Goal: Task Accomplishment & Management: Use online tool/utility

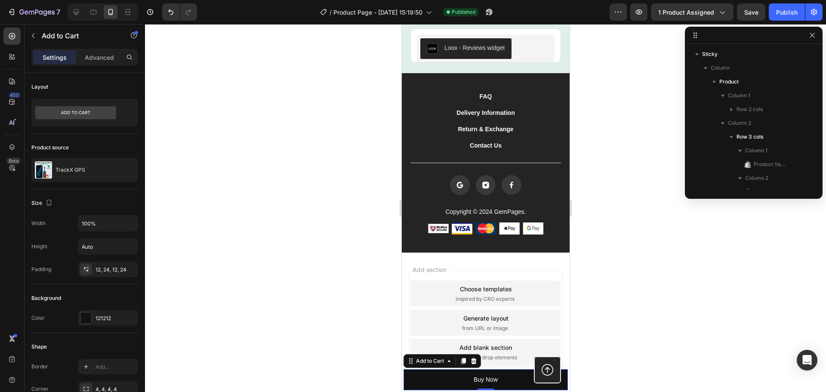
scroll to position [108, 0]
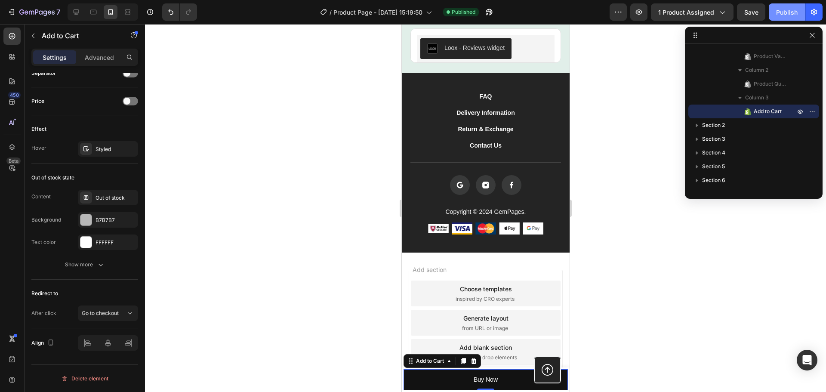
click at [786, 13] on div "Publish" at bounding box center [787, 12] width 22 height 9
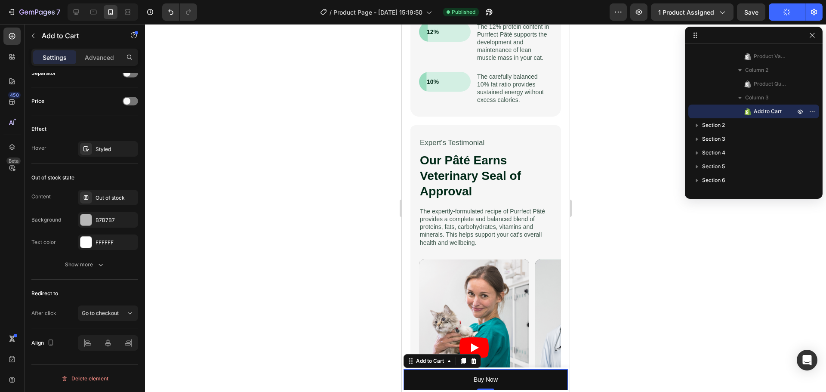
scroll to position [851, 0]
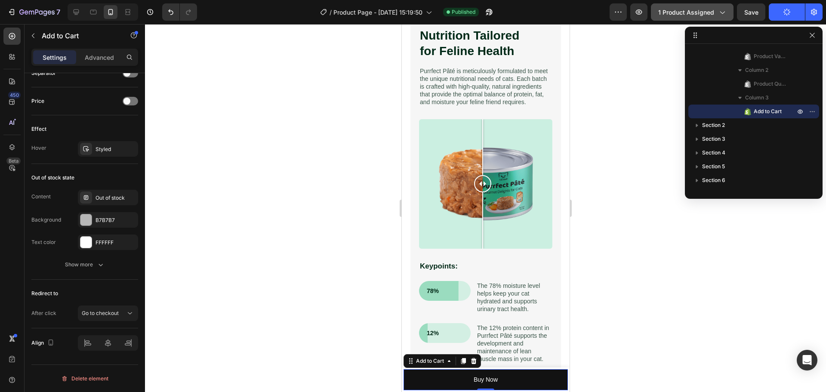
click at [723, 12] on icon "button" at bounding box center [722, 12] width 9 height 9
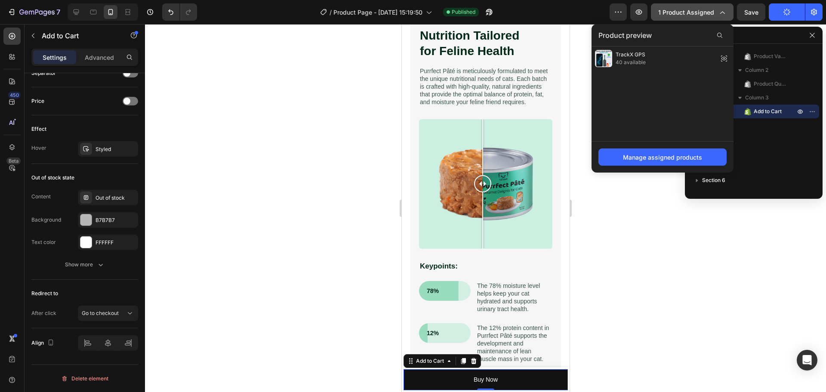
click at [723, 12] on icon "button" at bounding box center [722, 13] width 5 height 3
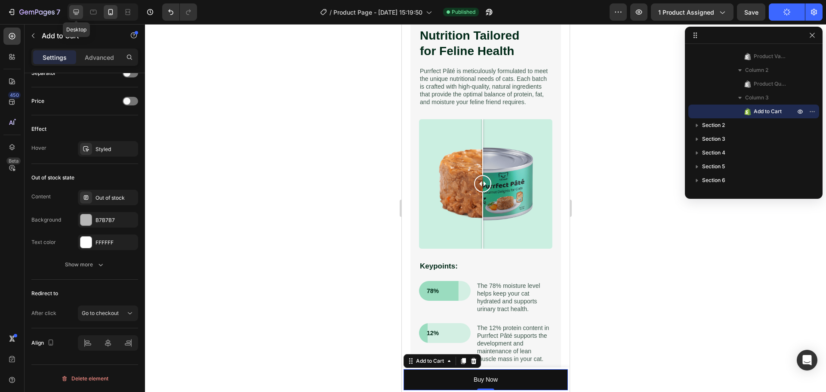
click at [74, 14] on icon at bounding box center [76, 12] width 9 height 9
type input "16"
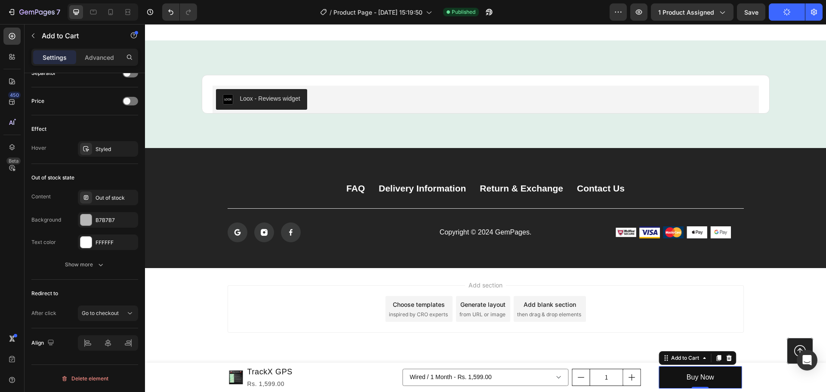
scroll to position [1739, 0]
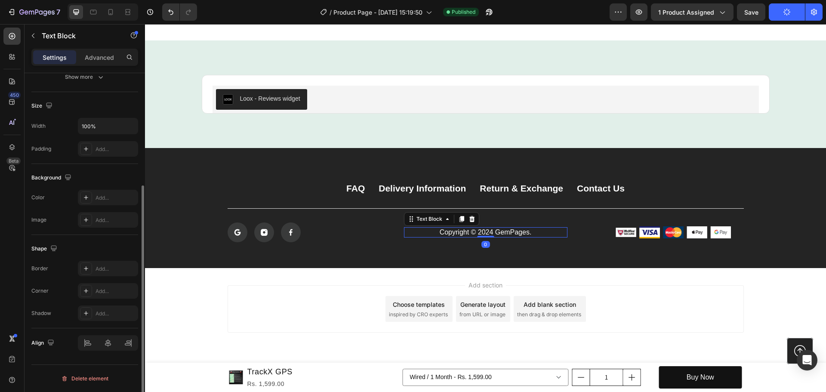
click at [485, 232] on p "Copyright © 2024 GemPages." at bounding box center [486, 232] width 162 height 9
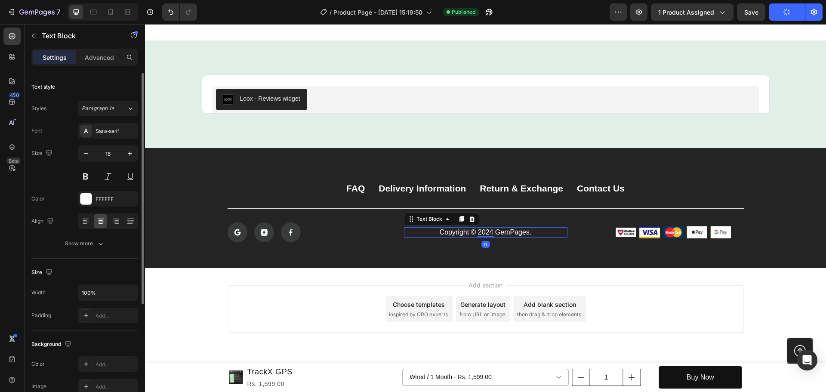
click at [485, 232] on p "Copyright © 2024 GemPages." at bounding box center [486, 232] width 162 height 9
click at [246, 281] on div "Add section Choose templates inspired by CRO experts Generate layout from URL o…" at bounding box center [485, 321] width 681 height 106
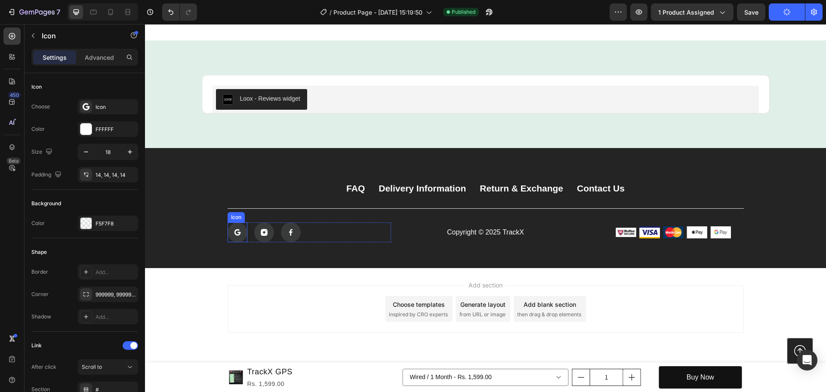
click at [235, 235] on icon at bounding box center [237, 234] width 5 height 3
click at [244, 214] on div "Icon" at bounding box center [245, 214] width 14 height 0
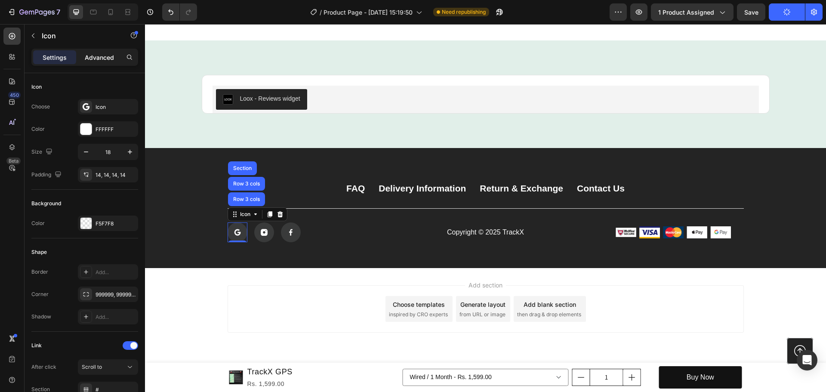
click at [95, 54] on p "Advanced" at bounding box center [99, 57] width 29 height 9
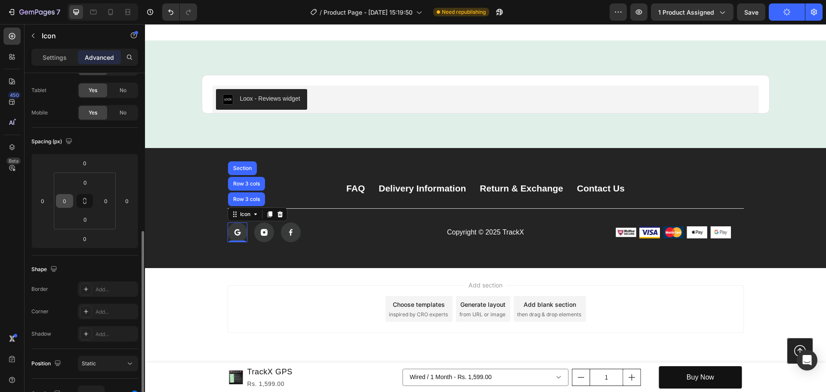
scroll to position [254, 0]
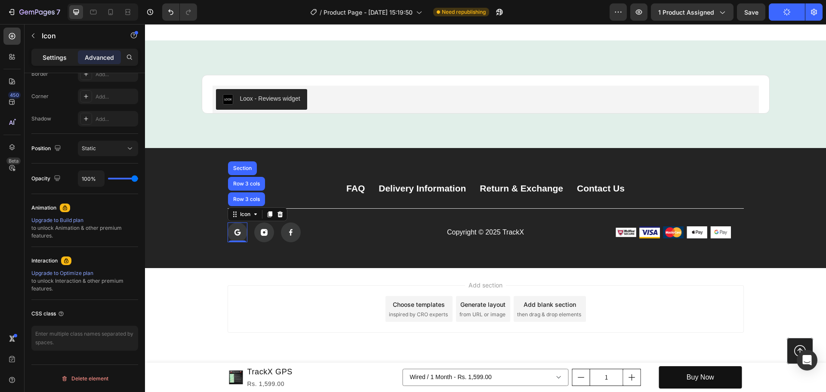
click at [45, 59] on p "Settings" at bounding box center [55, 57] width 24 height 9
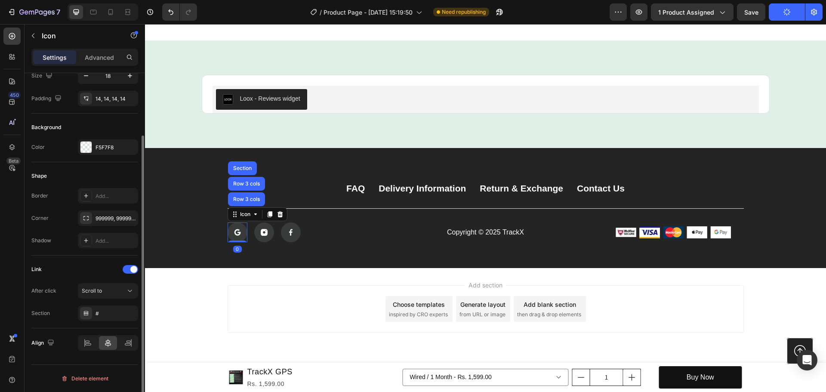
scroll to position [76, 0]
click at [254, 233] on div at bounding box center [264, 233] width 20 height 20
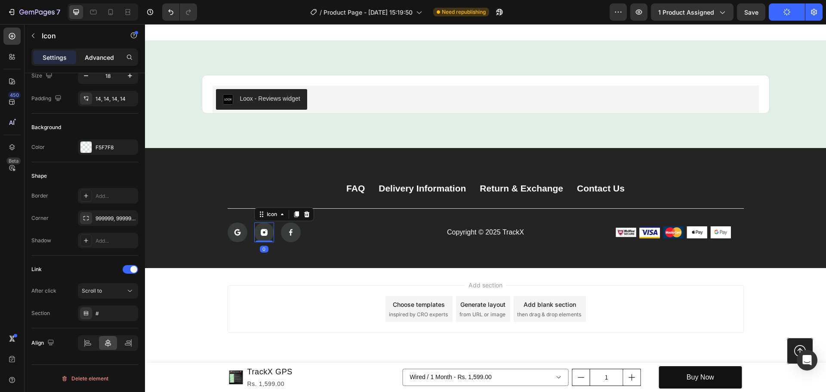
click at [98, 53] on p "Advanced" at bounding box center [99, 57] width 29 height 9
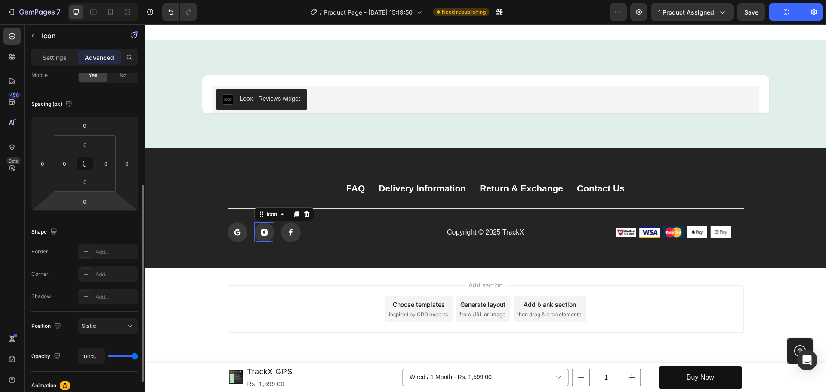
scroll to position [254, 0]
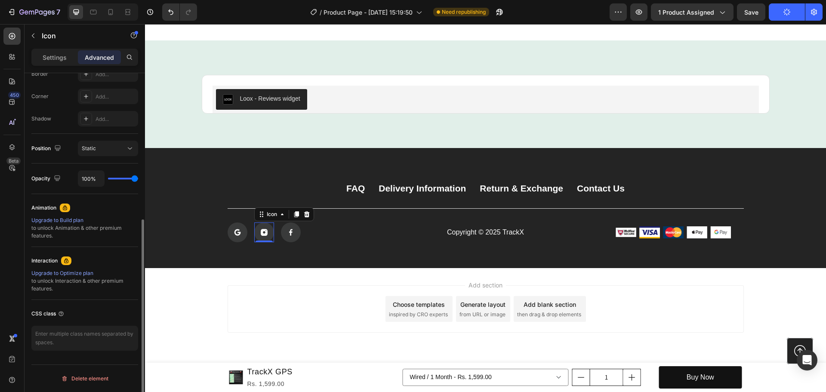
click at [62, 269] on div "Upgrade to Optimize plan" at bounding box center [84, 273] width 107 height 8
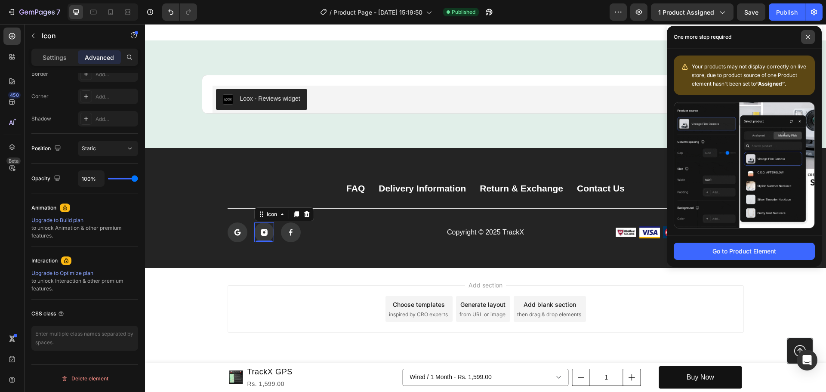
click at [812, 40] on span at bounding box center [808, 37] width 14 height 14
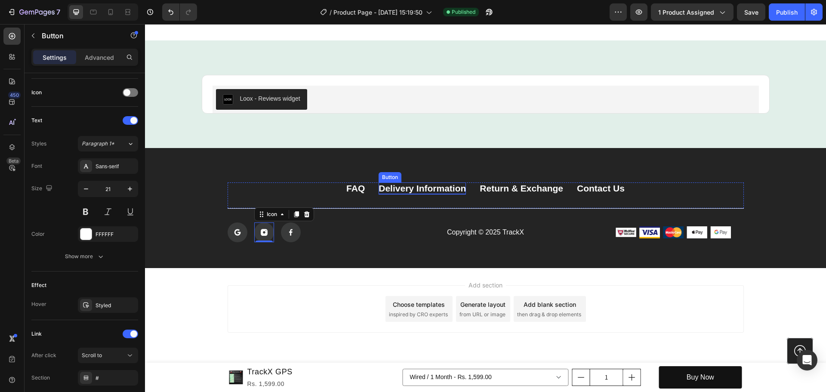
click at [411, 186] on p "Delivery Information" at bounding box center [422, 188] width 87 height 12
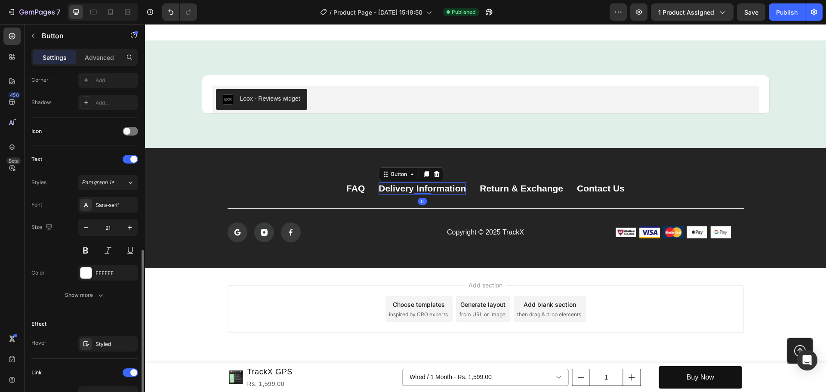
scroll to position [318, 0]
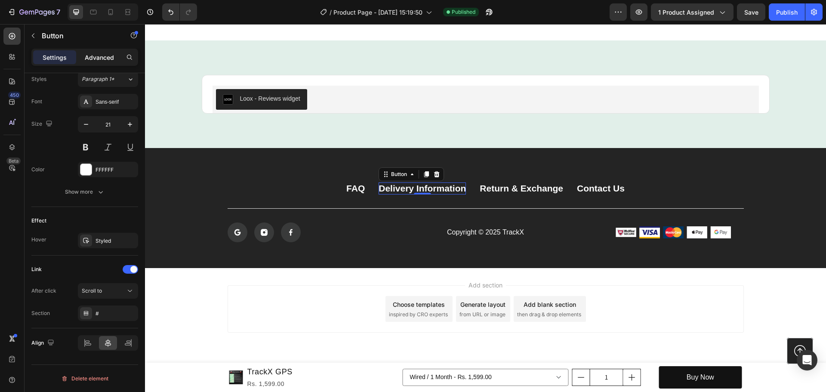
click at [92, 55] on p "Advanced" at bounding box center [99, 57] width 29 height 9
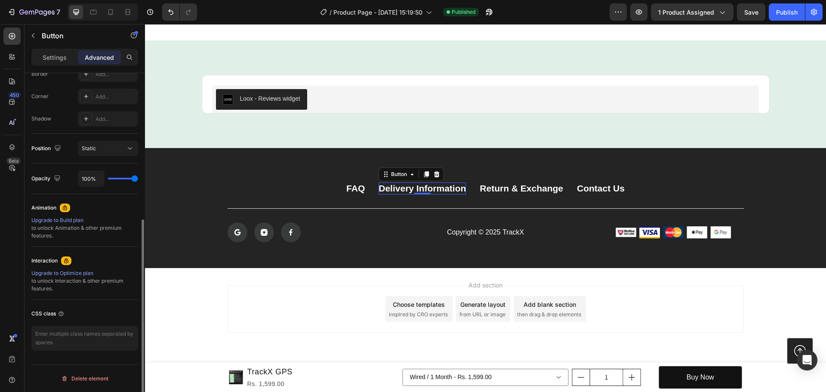
scroll to position [254, 0]
click at [49, 260] on div "Interaction" at bounding box center [44, 261] width 26 height 8
copy div "Interaction"
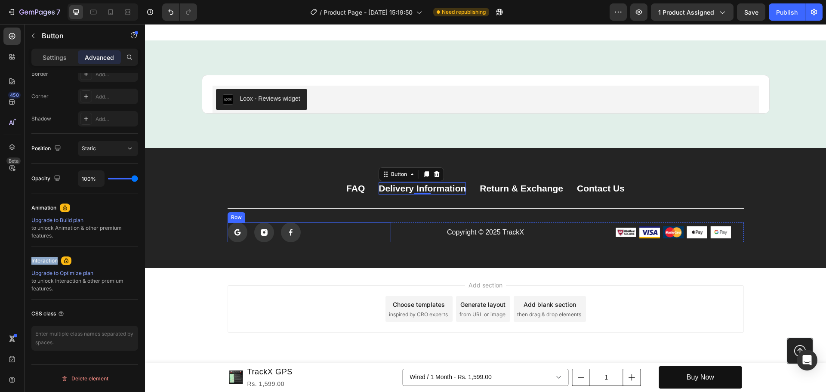
click at [305, 231] on div "Icon Icon Icon Row" at bounding box center [310, 233] width 164 height 20
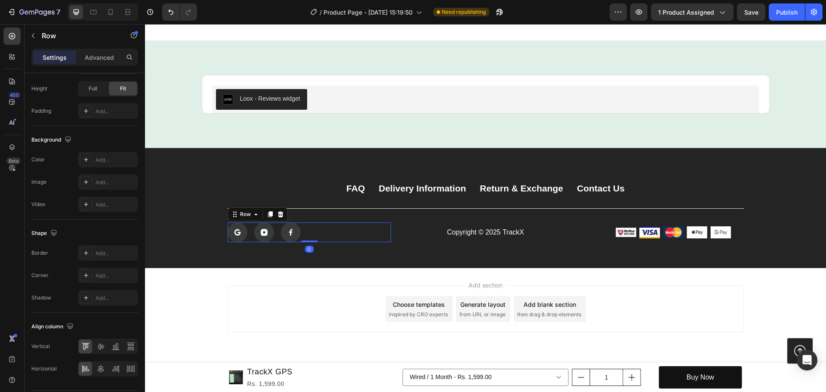
scroll to position [0, 0]
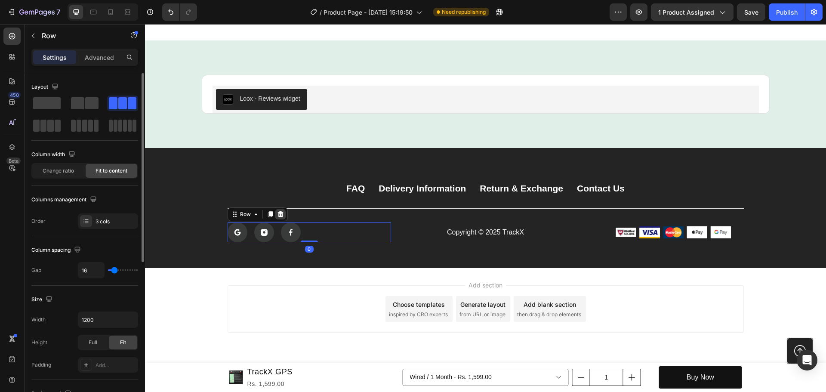
click at [281, 217] on div at bounding box center [280, 214] width 10 height 10
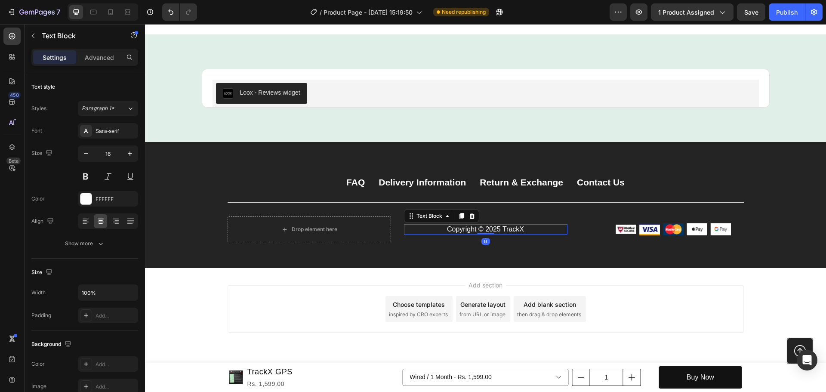
click at [413, 234] on p "Copyright © 2025 TrackX" at bounding box center [486, 229] width 162 height 9
click at [390, 238] on div "Drop element here Copyright © 2025 TrackX Text Block 0 Image Image Image Image …" at bounding box center [486, 229] width 516 height 26
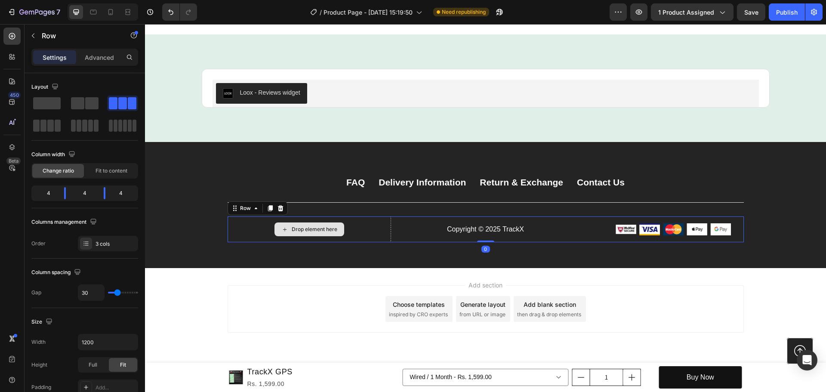
click at [352, 228] on div "Drop element here" at bounding box center [310, 229] width 164 height 26
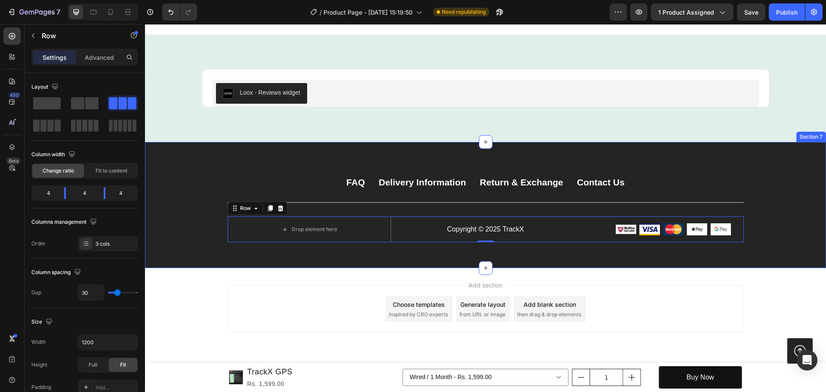
click at [283, 268] on div "FAQ Button Delivery Information Button Return & Exchange Button Contact Us Butt…" at bounding box center [485, 205] width 681 height 126
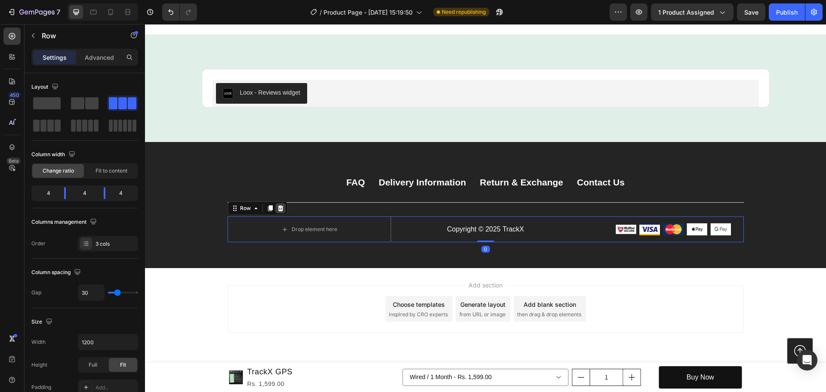
click at [278, 212] on icon at bounding box center [280, 208] width 7 height 7
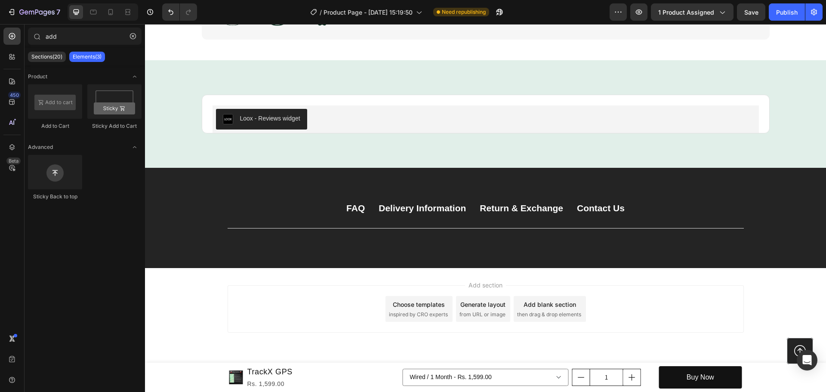
scroll to position [1719, 0]
click at [590, 203] on p "Contact Us" at bounding box center [601, 208] width 48 height 12
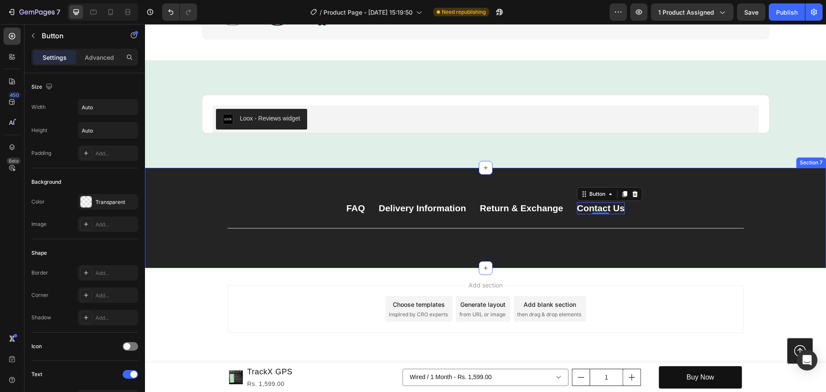
click at [287, 187] on div "FAQ Button Delivery Information Button Return & Exchange Button Contact Us Butt…" at bounding box center [485, 218] width 681 height 100
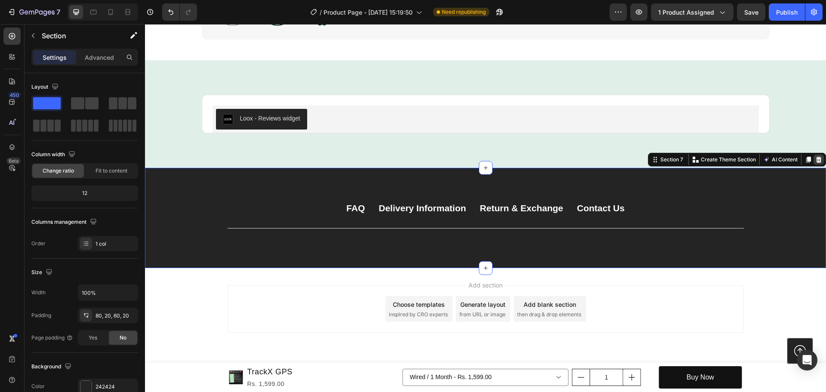
click at [816, 160] on icon at bounding box center [819, 159] width 7 height 7
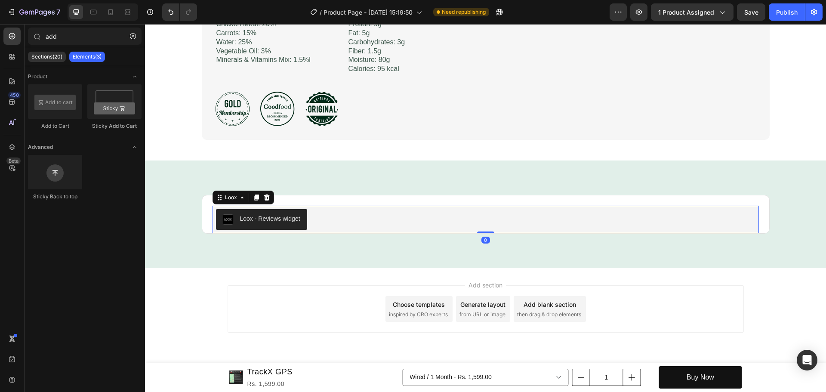
click at [275, 218] on div "Loox - Reviews widget" at bounding box center [270, 218] width 60 height 9
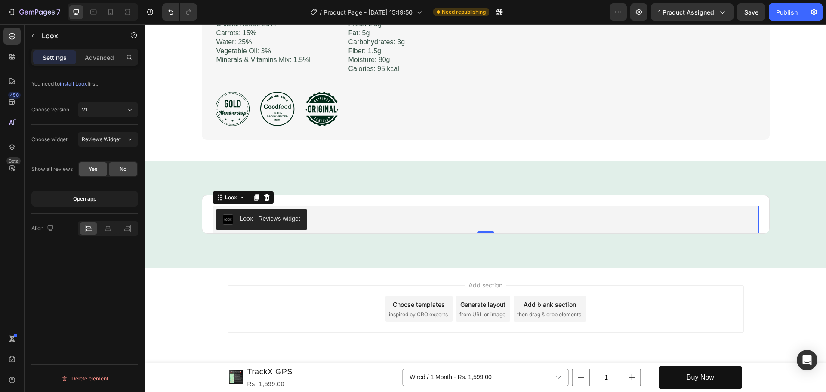
click at [85, 167] on div "Yes" at bounding box center [93, 169] width 28 height 14
click at [107, 63] on div "Advanced" at bounding box center [99, 57] width 43 height 14
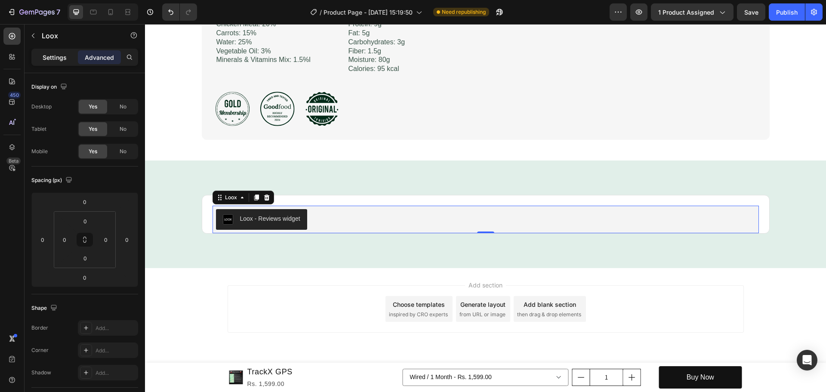
click at [56, 57] on p "Settings" at bounding box center [55, 57] width 24 height 9
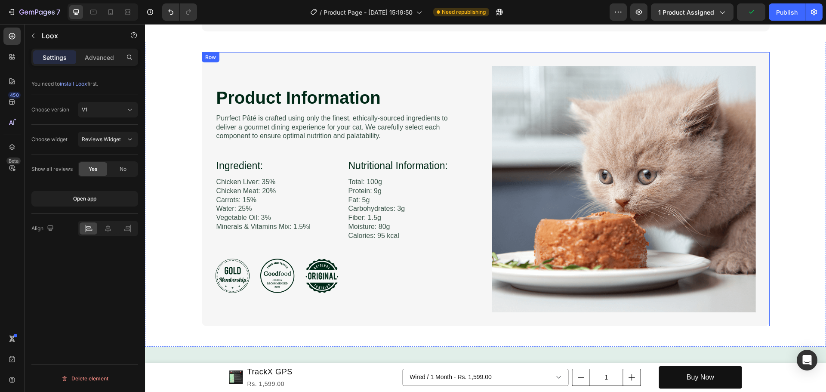
scroll to position [1447, 0]
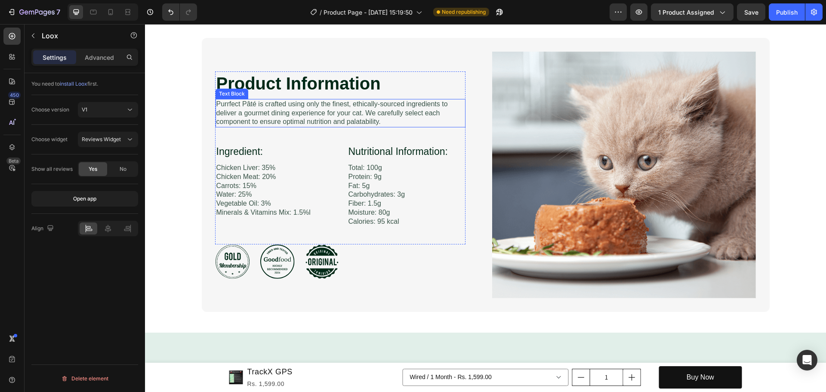
click at [312, 121] on p "Purrfect Pâté is crafted using only the finest, ethically-sourced ingredients t…" at bounding box center [340, 113] width 248 height 27
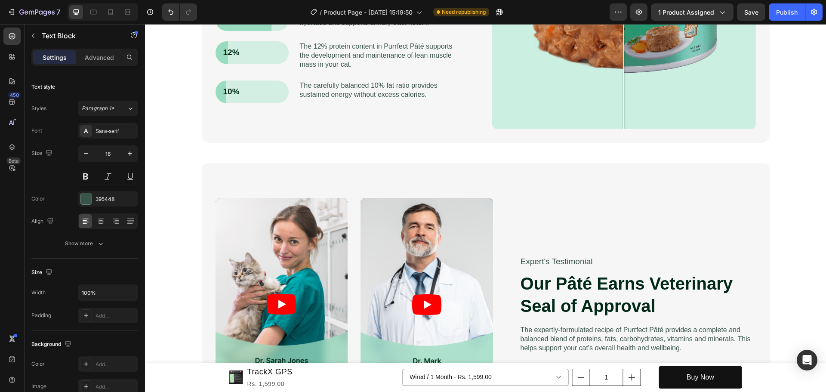
scroll to position [1017, 0]
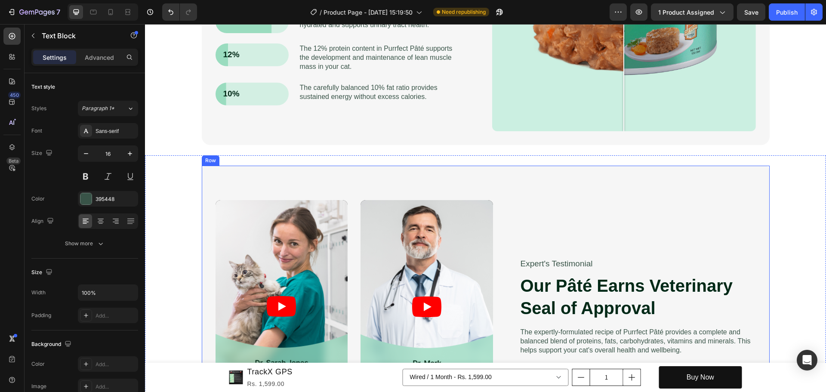
click at [519, 178] on div "Video Video Video Video Carousel Expert's Testimonial Text Block Our [PERSON_NA…" at bounding box center [486, 307] width 568 height 282
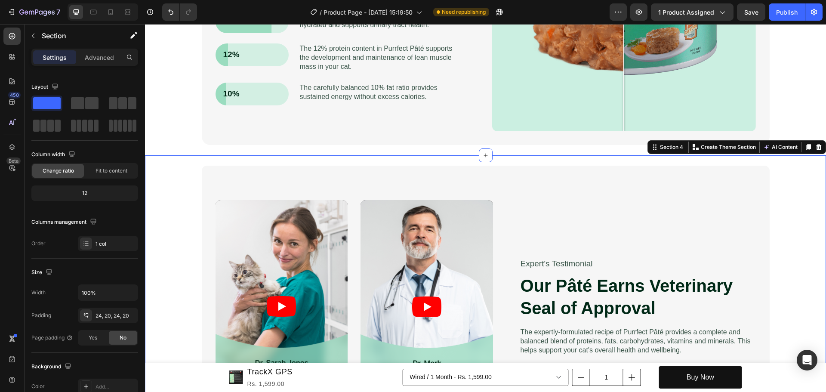
click at [571, 157] on div "Video Video Video Video Carousel Expert's Testimonial Text Block Our [PERSON_NA…" at bounding box center [485, 306] width 681 height 303
click at [815, 142] on div at bounding box center [819, 147] width 10 height 10
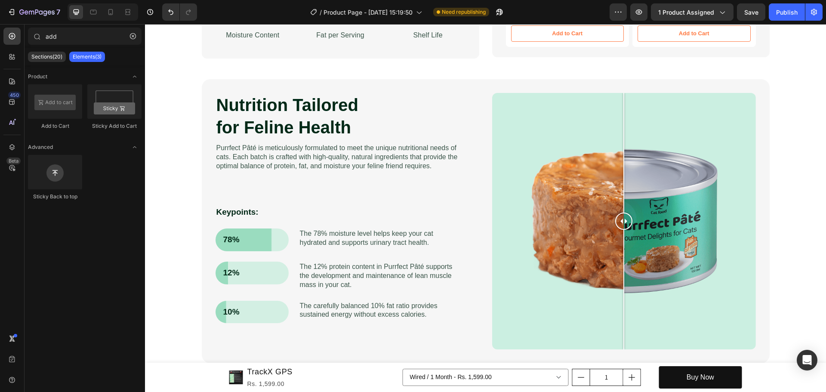
scroll to position [500, 0]
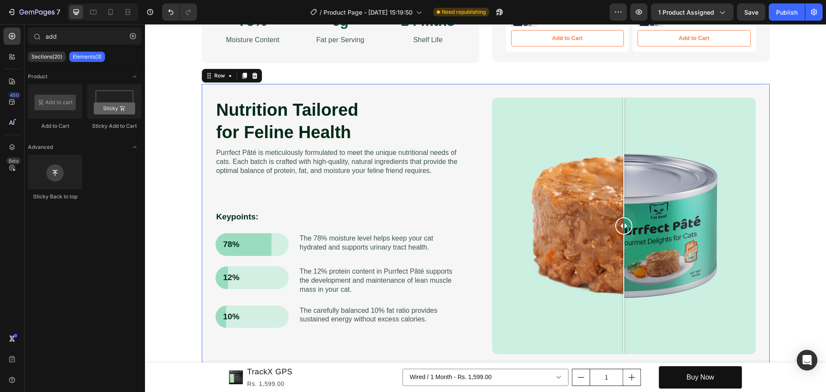
click at [754, 89] on div "Nutrition Tailored for Feline Health Heading Purrfect [PERSON_NAME] is meticulo…" at bounding box center [486, 226] width 568 height 284
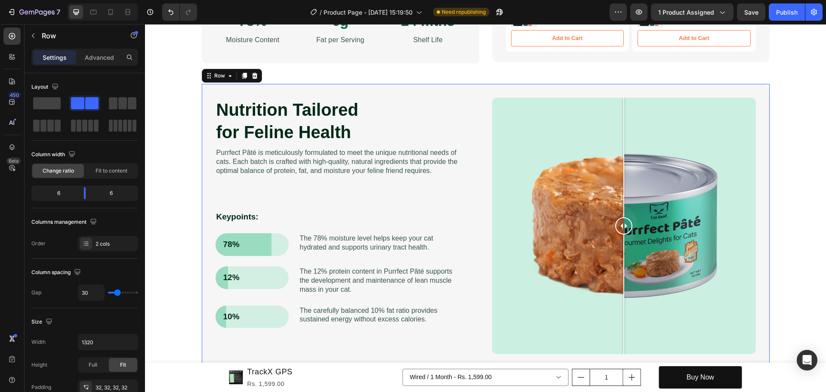
click at [744, 90] on div "Nutrition Tailored for Feline Health Heading Purrfect [PERSON_NAME] is meticulo…" at bounding box center [486, 226] width 568 height 284
click at [252, 74] on icon at bounding box center [255, 76] width 6 height 6
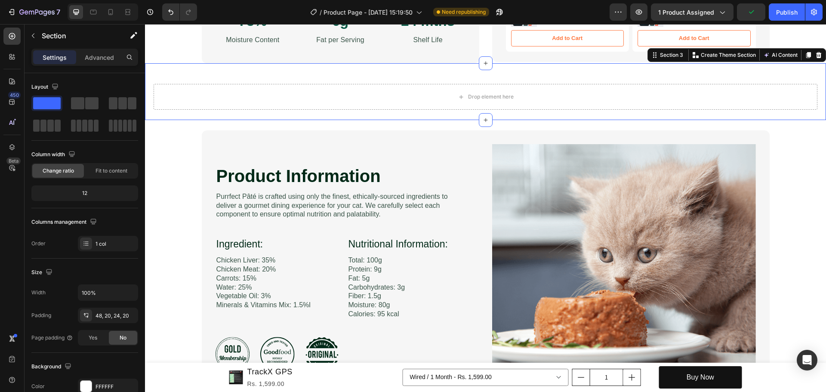
click at [697, 72] on div "Drop element here Section 3 You can create reusable sections Create Theme Secti…" at bounding box center [485, 91] width 681 height 57
click at [814, 56] on div at bounding box center [819, 55] width 10 height 10
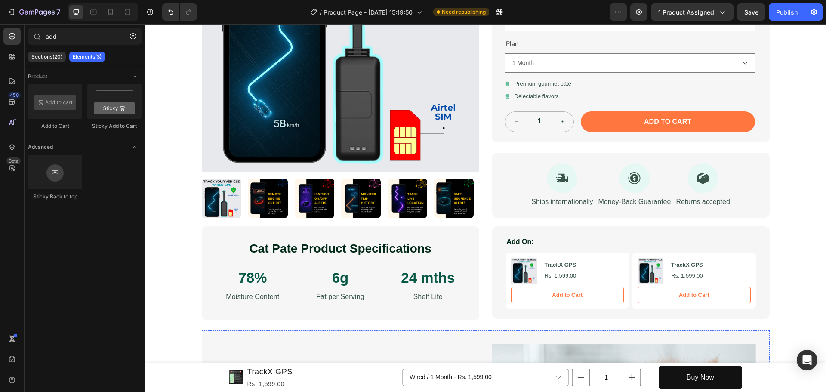
scroll to position [242, 0]
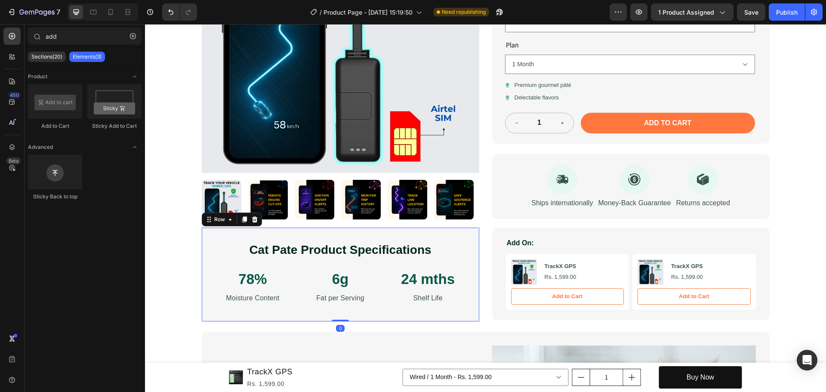
click at [374, 307] on div "Cat [PERSON_NAME] Product Specifications Heading 78% Text Block Moisture Conten…" at bounding box center [341, 274] width 250 height 66
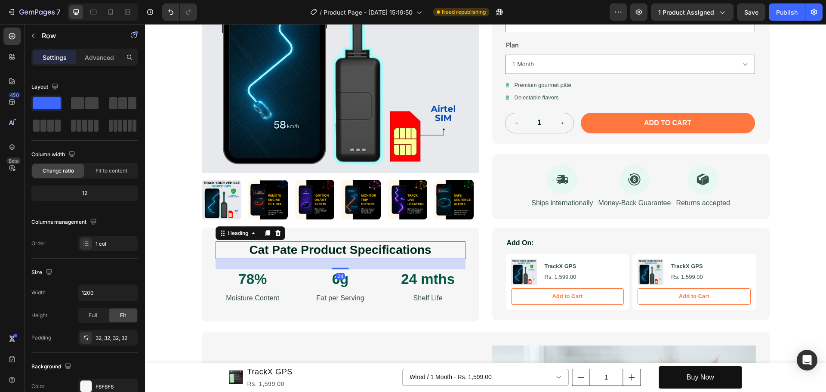
click at [331, 248] on h2 "Cat Pate Product Specifications" at bounding box center [341, 249] width 250 height 17
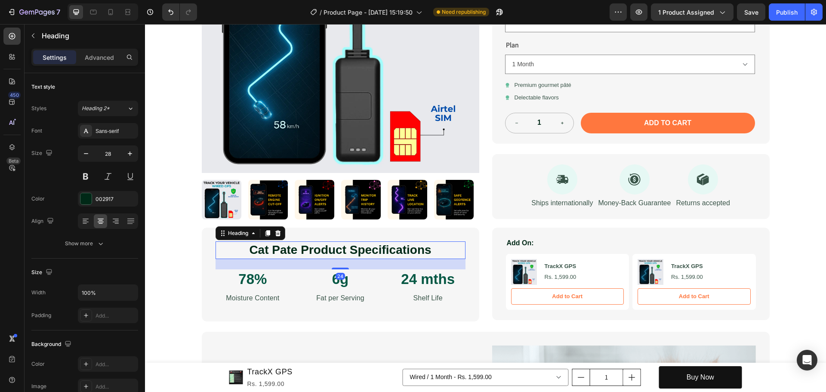
click at [331, 248] on h2 "Cat Pate Product Specifications" at bounding box center [341, 249] width 250 height 17
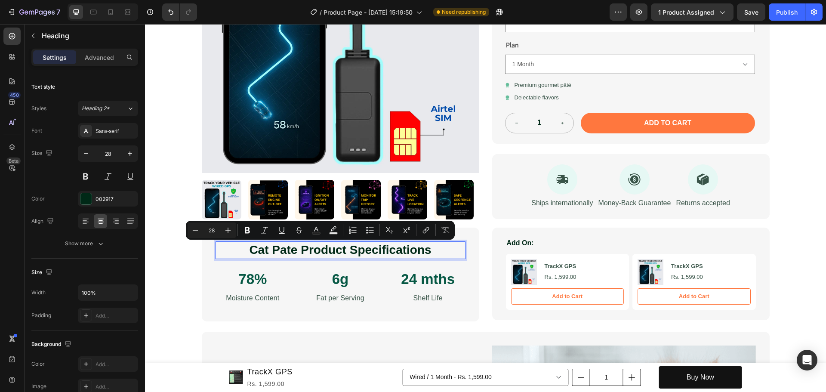
click at [297, 249] on p "Cat Pate Product Specifications" at bounding box center [340, 249] width 248 height 15
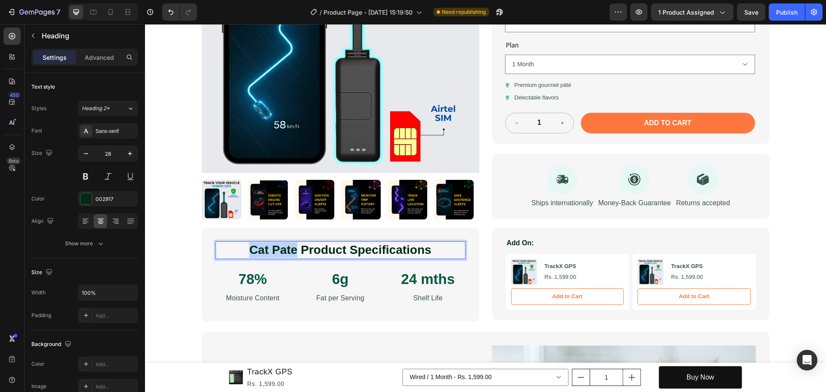
drag, startPoint x: 291, startPoint y: 250, endPoint x: 215, endPoint y: 250, distance: 76.6
click at [216, 250] on p "Cat Pate Product Specifications" at bounding box center [340, 249] width 248 height 15
click at [272, 248] on p "Product Specifications" at bounding box center [340, 249] width 248 height 15
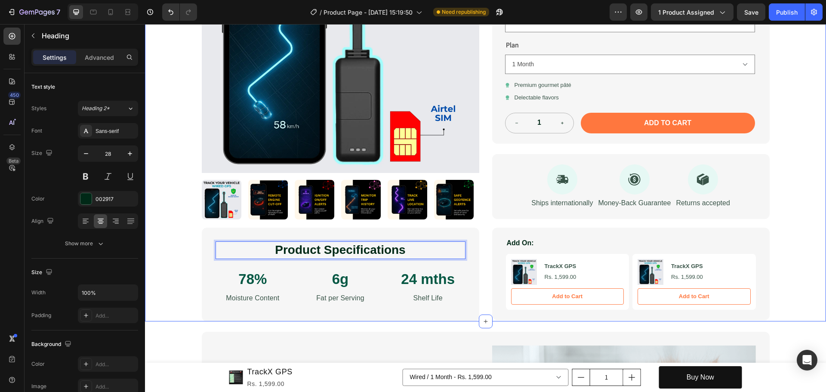
click at [801, 262] on div "Image Row Product Images TrackX GPS Product Title Icon Icon Icon Icon Icon Icon…" at bounding box center [485, 61] width 681 height 522
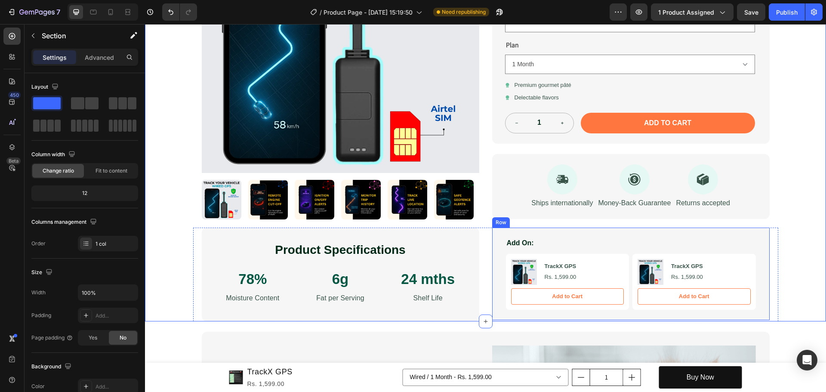
click at [695, 231] on div "Add On: Text Block Product Images TrackX GPS Product Title Rs. 1,599.00 Product…" at bounding box center [631, 274] width 278 height 93
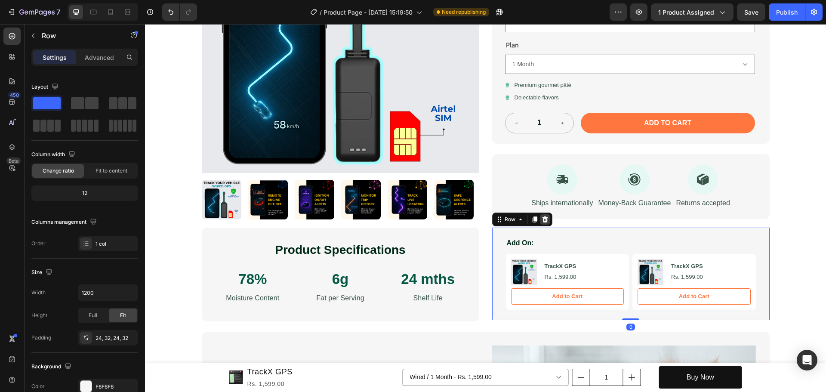
click at [544, 221] on icon at bounding box center [545, 219] width 7 height 7
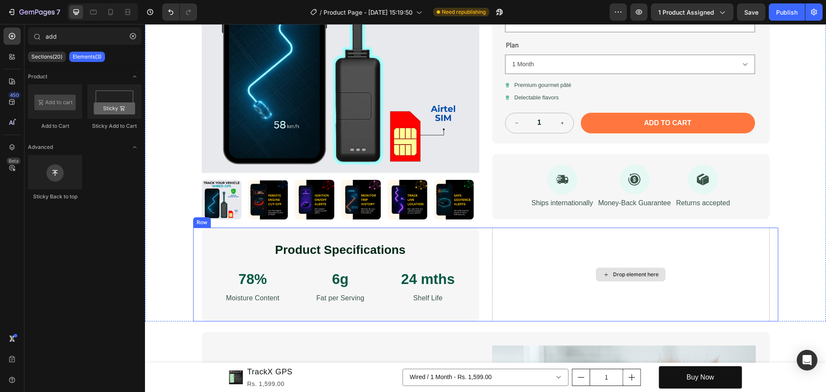
click at [564, 233] on div "Drop element here" at bounding box center [631, 275] width 278 height 94
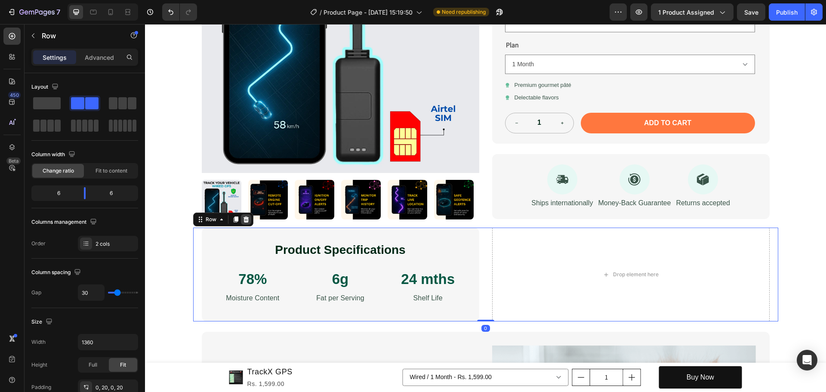
click at [243, 218] on icon at bounding box center [246, 219] width 6 height 6
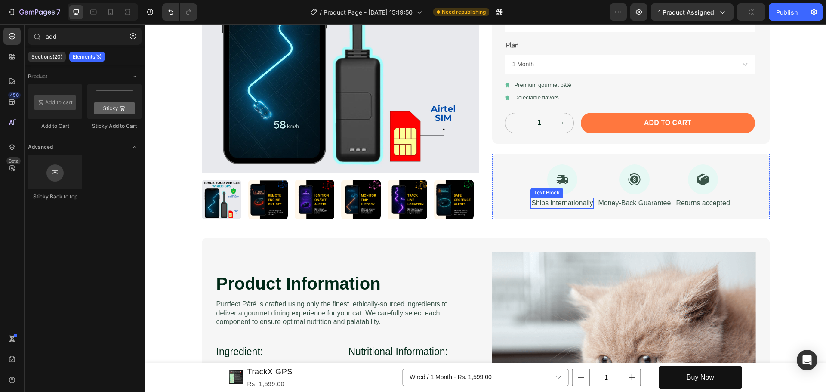
click at [556, 198] on div "Ships internationally" at bounding box center [562, 203] width 63 height 11
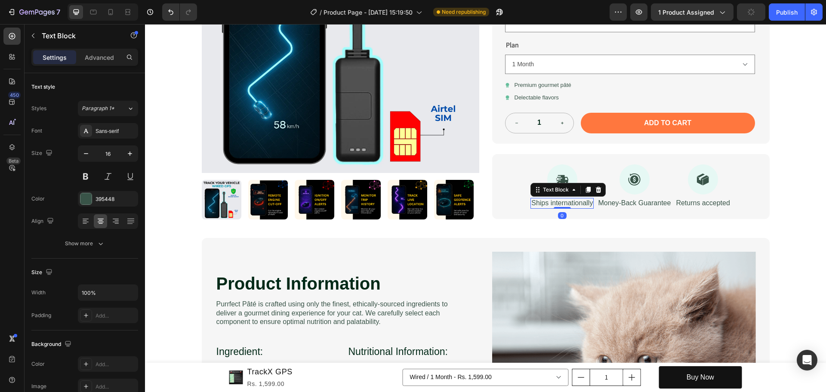
click at [563, 204] on p "Ships internationally" at bounding box center [563, 203] width 62 height 9
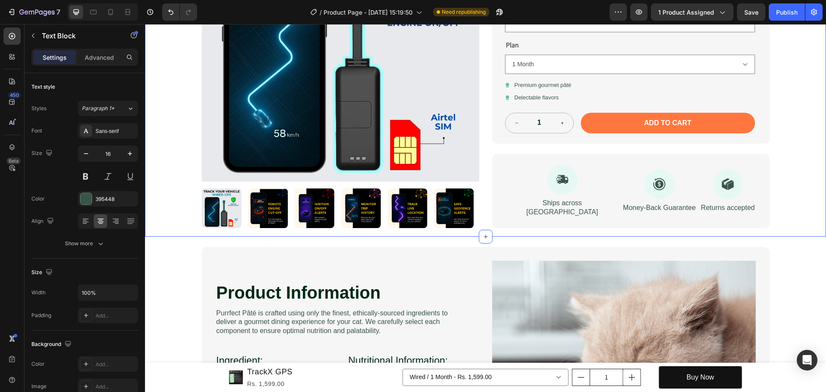
click at [793, 187] on div "Image Row Product Images TrackX GPS Product Title Icon Icon Icon Icon Icon Icon…" at bounding box center [485, 18] width 681 height 437
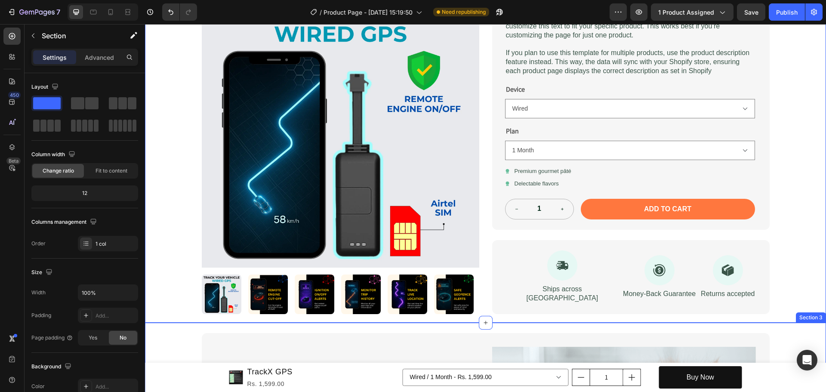
scroll to position [113, 0]
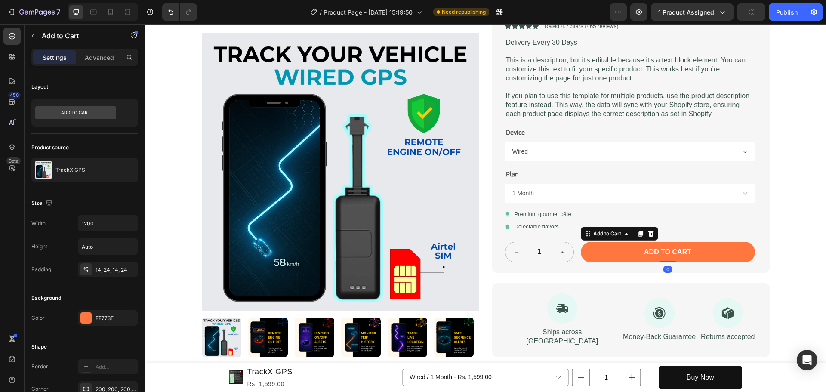
click at [602, 255] on button "Add to cart" at bounding box center [668, 252] width 174 height 21
click at [649, 233] on icon at bounding box center [651, 233] width 6 height 6
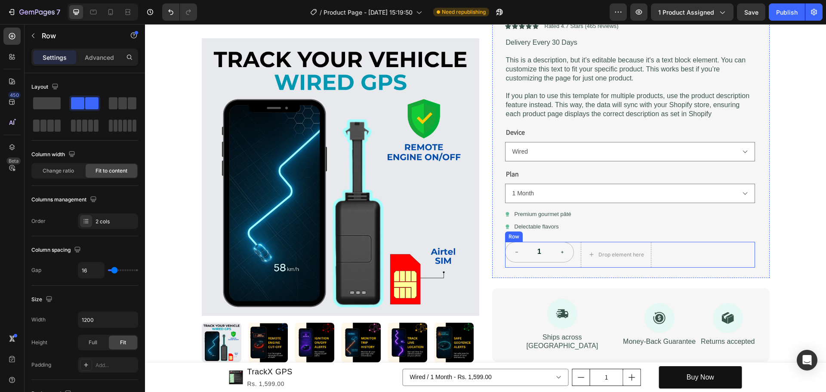
click at [689, 255] on div "1 Product Quantity Drop element here Row" at bounding box center [630, 255] width 250 height 26
click at [555, 237] on icon at bounding box center [558, 233] width 7 height 7
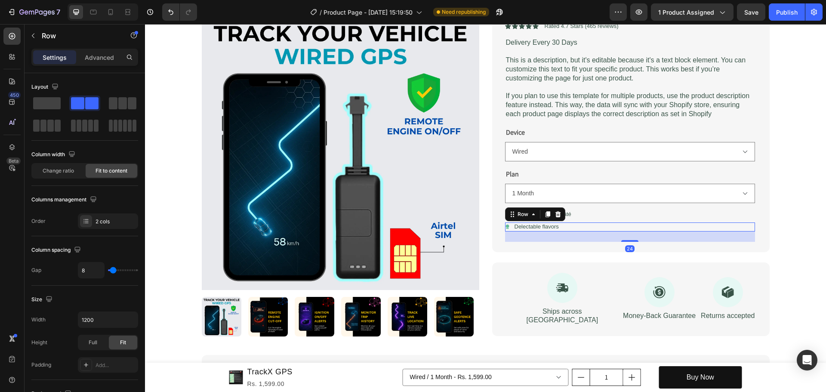
click at [561, 223] on div "Icon Delectable flavors Text Block Row 24" at bounding box center [630, 227] width 250 height 9
click at [555, 210] on div at bounding box center [558, 214] width 10 height 10
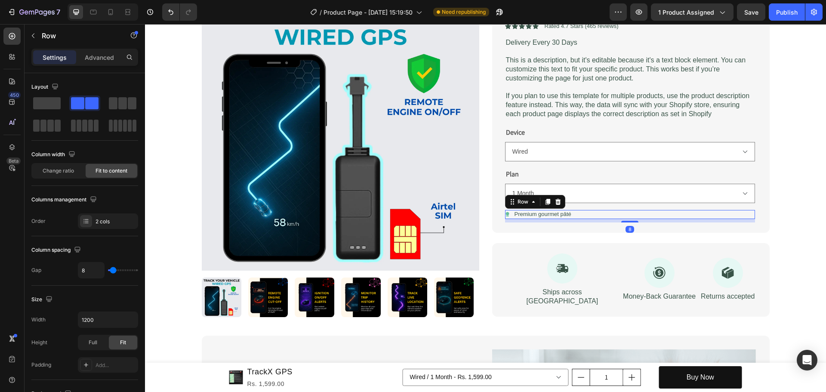
click at [579, 214] on div "Icon Premium gourmet [PERSON_NAME] Text Block Row 8" at bounding box center [630, 214] width 250 height 9
click at [555, 203] on icon at bounding box center [558, 202] width 6 height 6
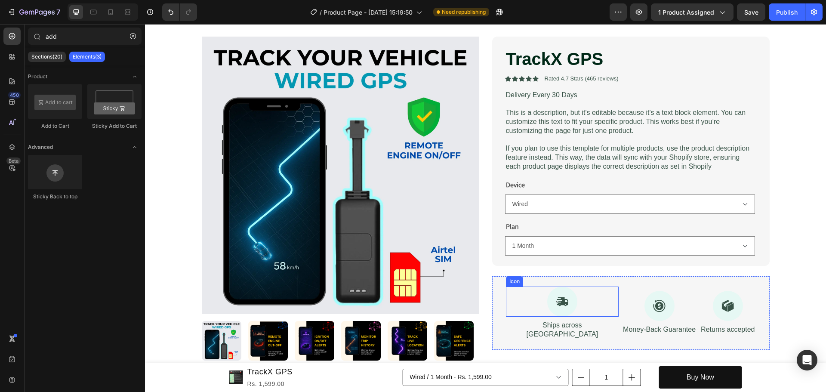
scroll to position [0, 0]
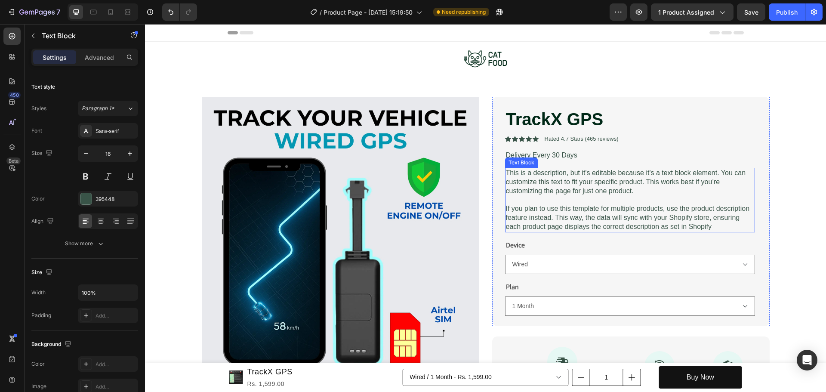
click at [559, 191] on p "This is a description, but it's editable because it's a text block element. You…" at bounding box center [630, 182] width 248 height 27
click at [570, 157] on icon at bounding box center [573, 159] width 7 height 7
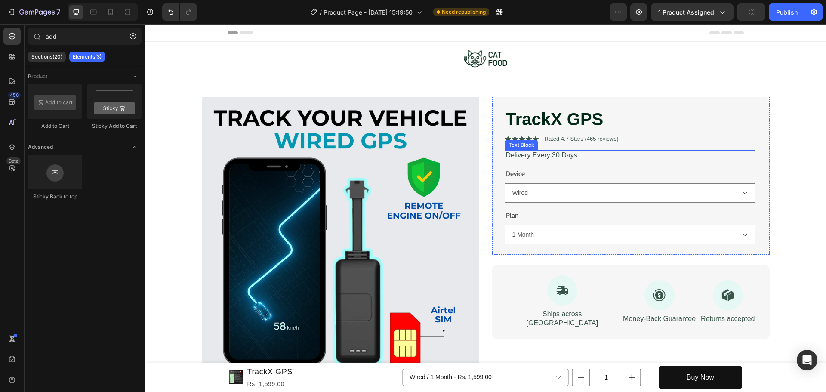
click at [561, 154] on p "Delivery Every 30 Days" at bounding box center [630, 155] width 248 height 9
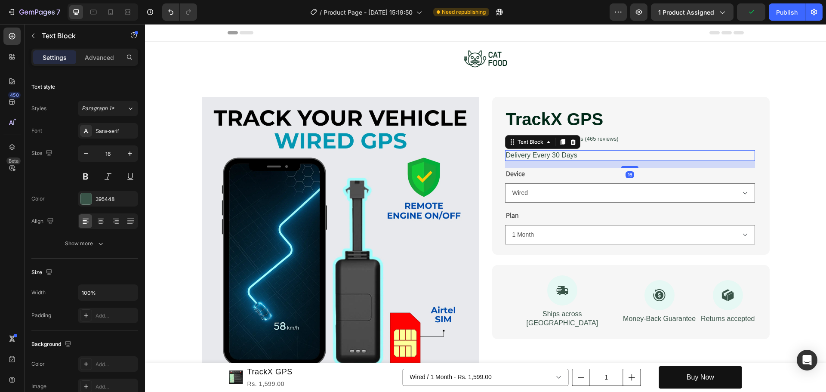
click at [561, 154] on p "Delivery Every 30 Days" at bounding box center [630, 155] width 248 height 9
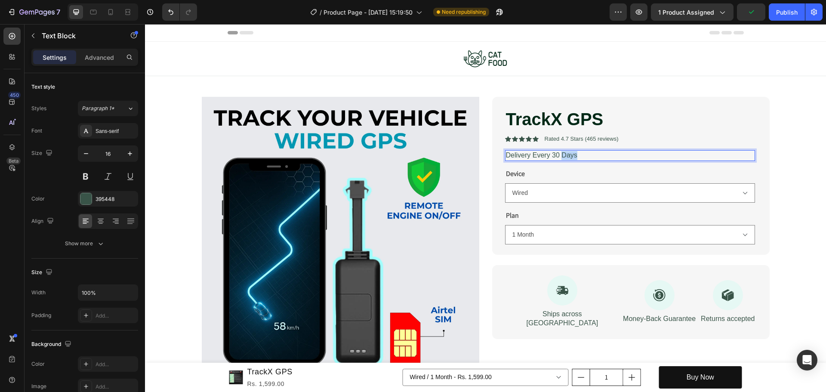
click at [561, 154] on p "Delivery Every 30 Days" at bounding box center [630, 155] width 248 height 9
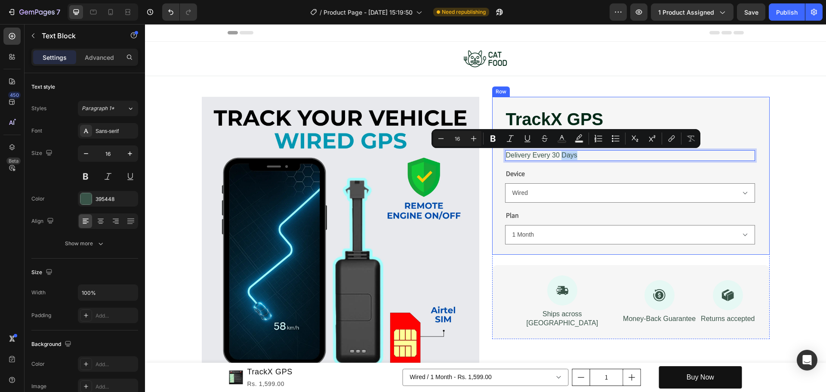
click at [763, 156] on div "TrackX GPS Product Title Icon Icon Icon Icon Icon Icon List Rated 4.7 Stars (46…" at bounding box center [631, 176] width 278 height 158
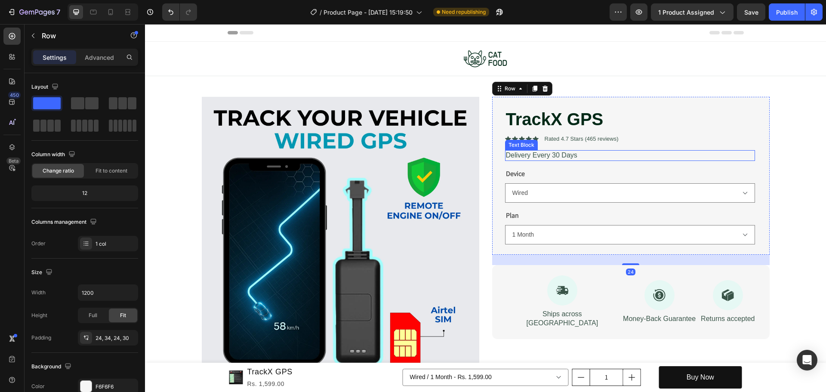
click at [617, 155] on p "Delivery Every 30 Days" at bounding box center [630, 155] width 248 height 9
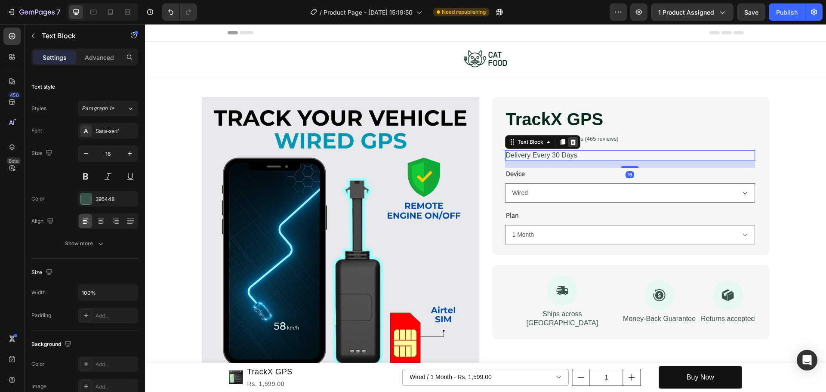
click at [570, 141] on icon at bounding box center [573, 142] width 6 height 6
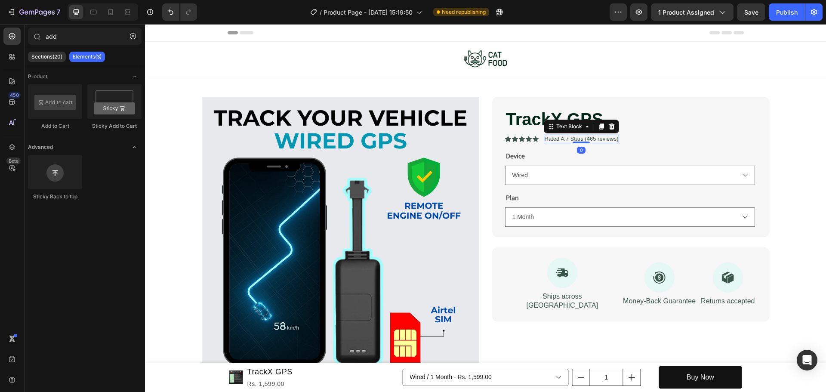
click at [571, 139] on p "Rated 4.7 Stars (465 reviews)" at bounding box center [582, 139] width 74 height 7
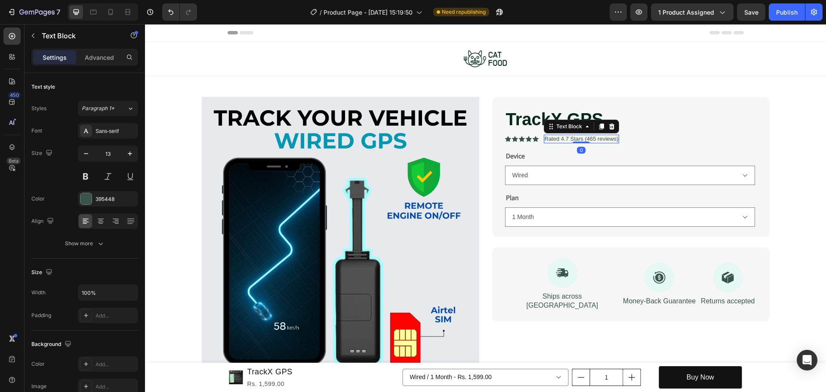
click at [571, 139] on p "Rated 4.7 Stars (465 reviews)" at bounding box center [582, 139] width 74 height 7
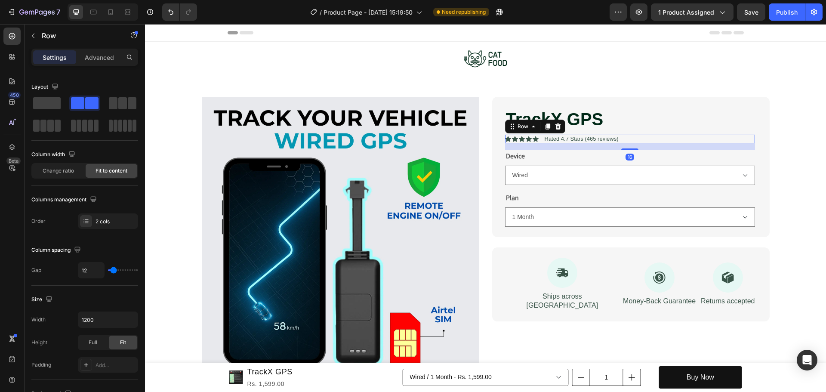
click at [640, 136] on div "Icon Icon Icon Icon Icon Icon List Rated 4.7 Stars (465 reviews) Text Block Row…" at bounding box center [630, 139] width 250 height 9
click at [559, 128] on div at bounding box center [558, 126] width 10 height 10
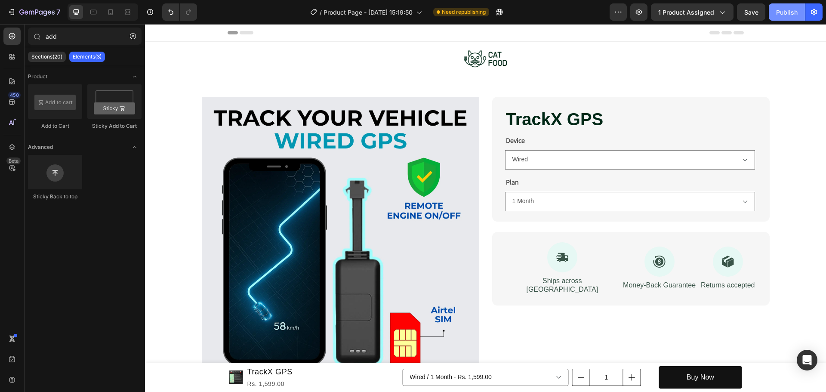
click at [786, 19] on button "Publish" at bounding box center [787, 11] width 36 height 17
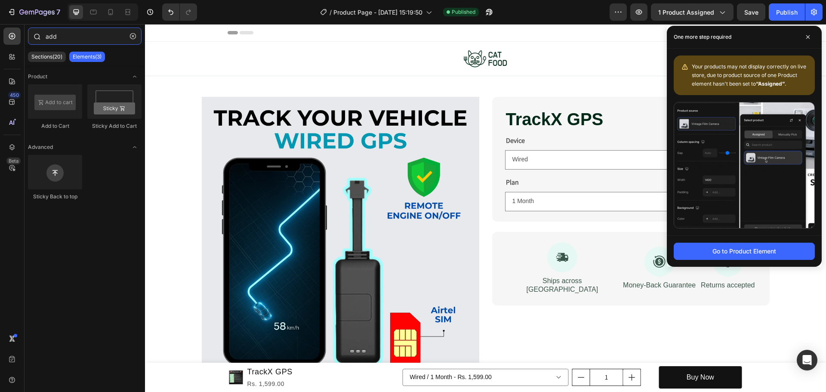
click at [66, 40] on input "add" at bounding box center [85, 36] width 114 height 17
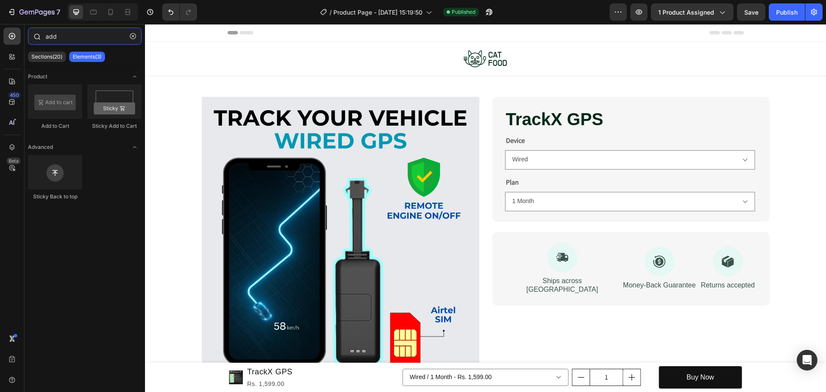
click at [66, 40] on input "add" at bounding box center [85, 36] width 114 height 17
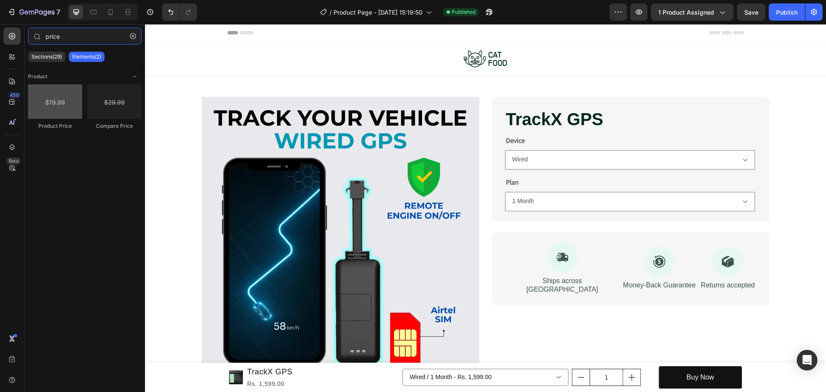
type input "price"
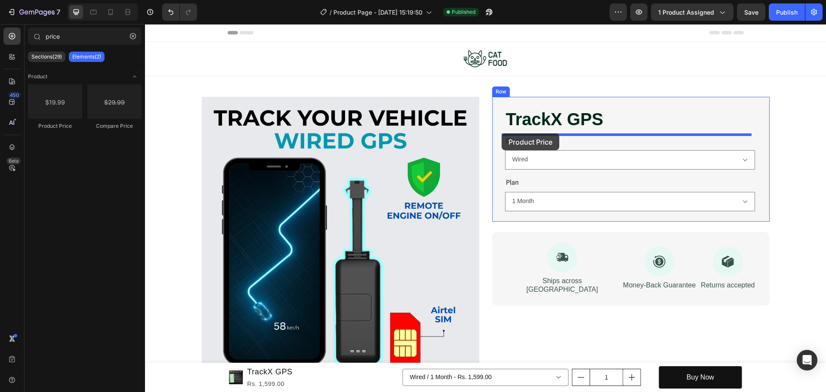
drag, startPoint x: 194, startPoint y: 132, endPoint x: 502, endPoint y: 133, distance: 307.7
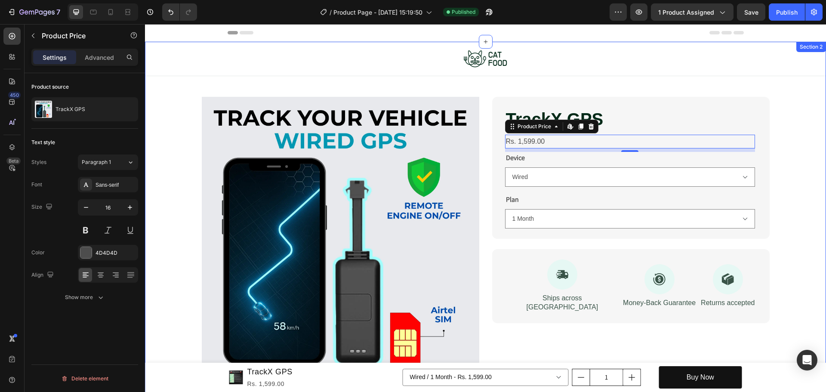
click at [789, 141] on div "Image Row Product Images TrackX GPS Product Title Rs. 1,599.00 Product Price Ed…" at bounding box center [485, 236] width 681 height 388
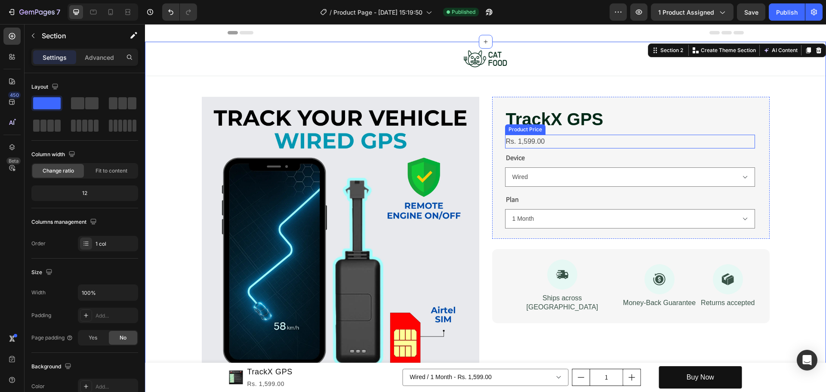
click at [612, 143] on div "Rs. 1,599.00" at bounding box center [630, 142] width 250 height 14
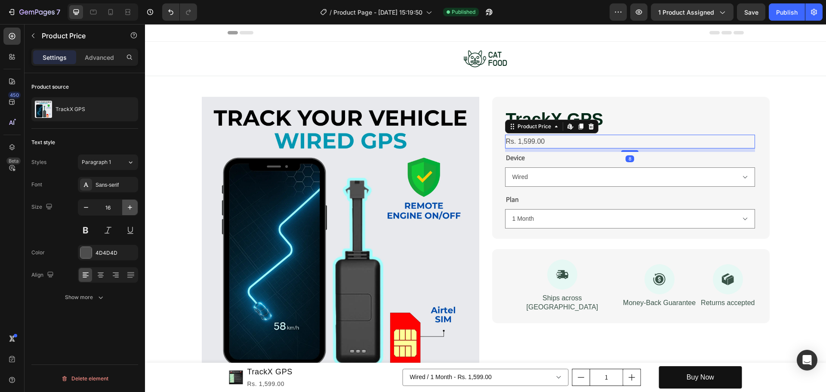
click at [129, 204] on icon "button" at bounding box center [130, 207] width 9 height 9
type input "20"
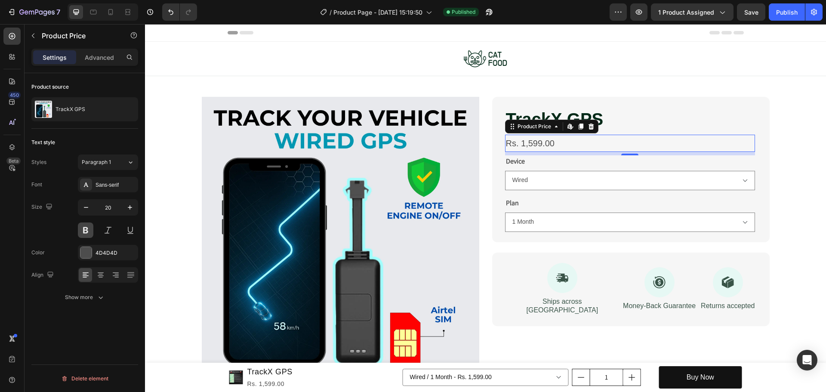
click at [86, 228] on button at bounding box center [85, 230] width 15 height 15
click at [109, 61] on p "Advanced" at bounding box center [99, 57] width 29 height 9
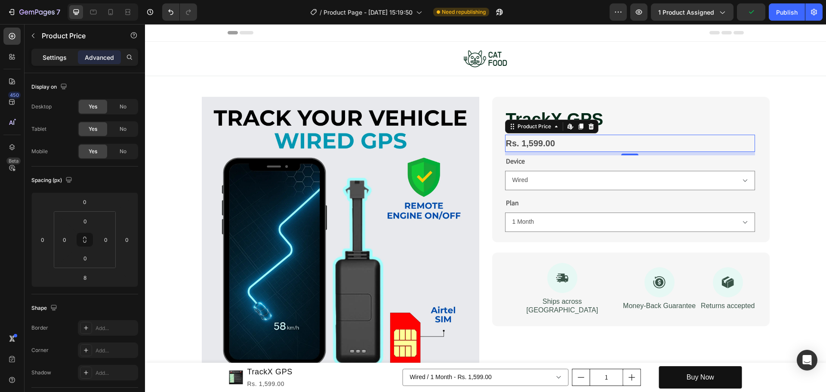
click at [60, 55] on p "Settings" at bounding box center [55, 57] width 24 height 9
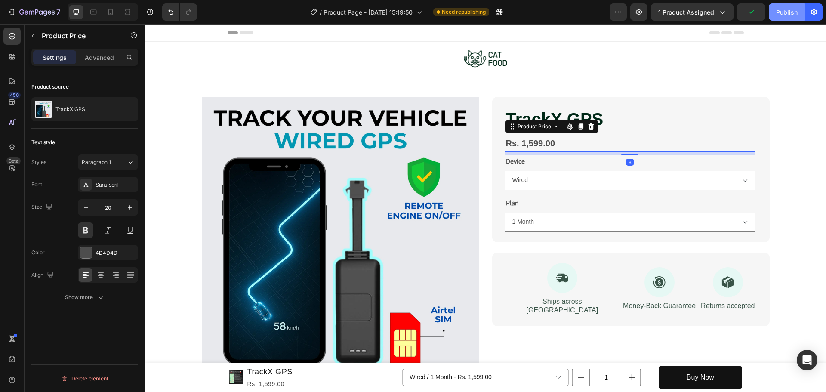
click at [795, 4] on button "Publish" at bounding box center [787, 11] width 36 height 17
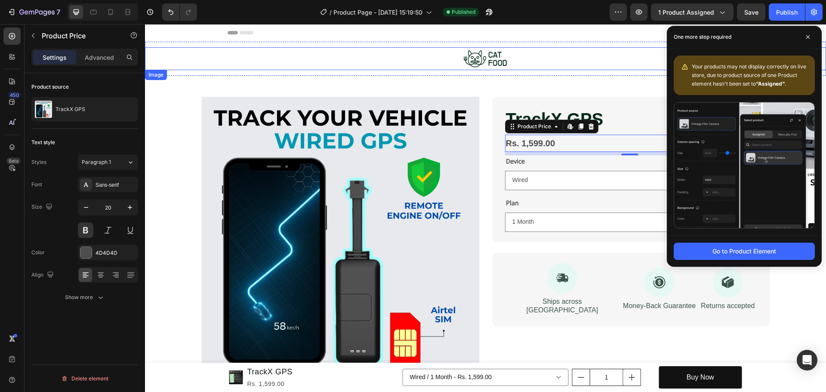
click at [383, 65] on div at bounding box center [485, 58] width 681 height 23
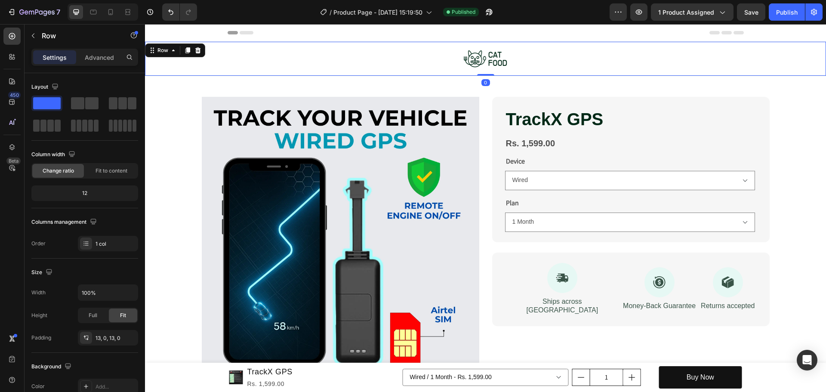
click at [378, 75] on div "Image Row 0" at bounding box center [485, 59] width 681 height 34
click at [197, 51] on icon at bounding box center [198, 50] width 6 height 6
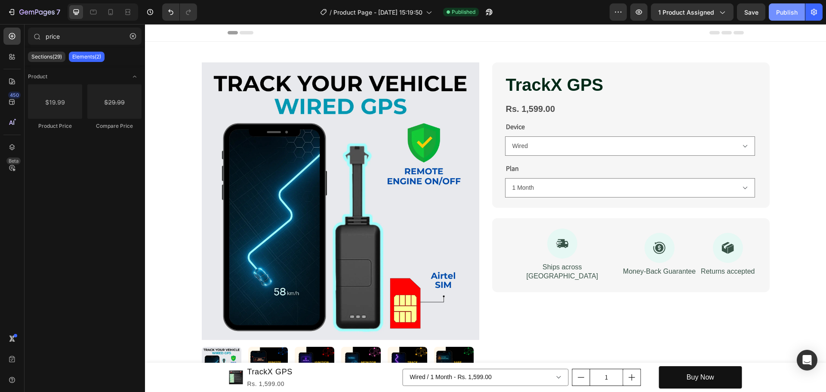
click at [788, 9] on div "Publish" at bounding box center [787, 12] width 22 height 9
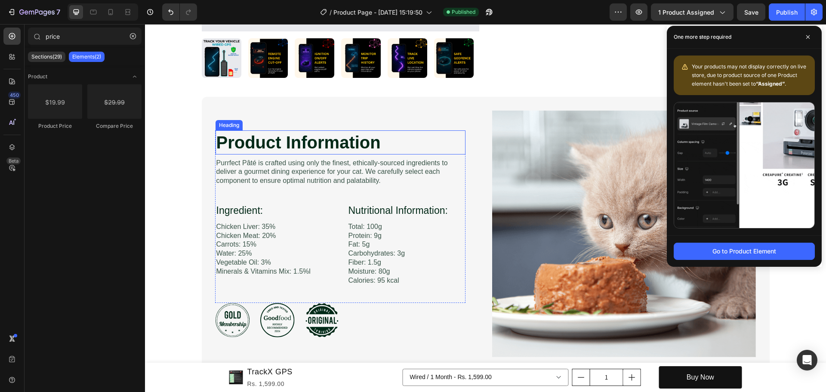
scroll to position [258, 0]
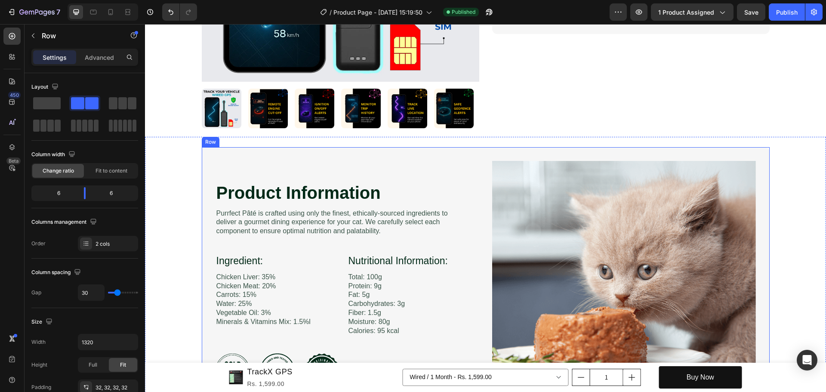
click at [466, 149] on div "Product Information Heading Image Purrfect [PERSON_NAME] is crafted using only …" at bounding box center [486, 284] width 568 height 274
click at [759, 150] on div "Product Information Heading Image Purrfect [PERSON_NAME] is crafted using only …" at bounding box center [486, 284] width 568 height 274
click at [251, 140] on icon at bounding box center [254, 139] width 7 height 7
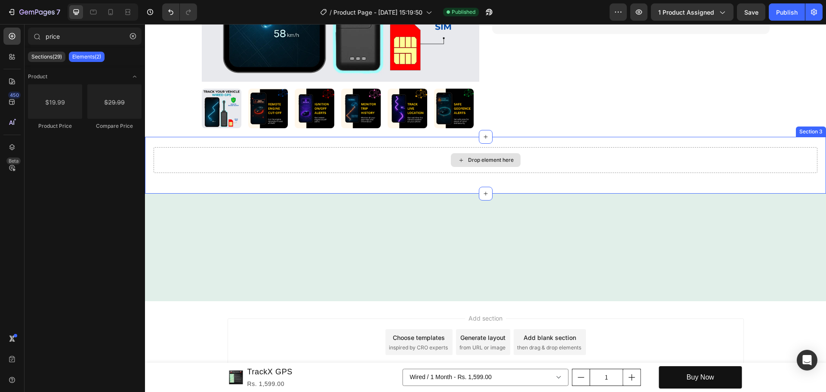
click at [326, 167] on div "Drop element here" at bounding box center [486, 160] width 664 height 26
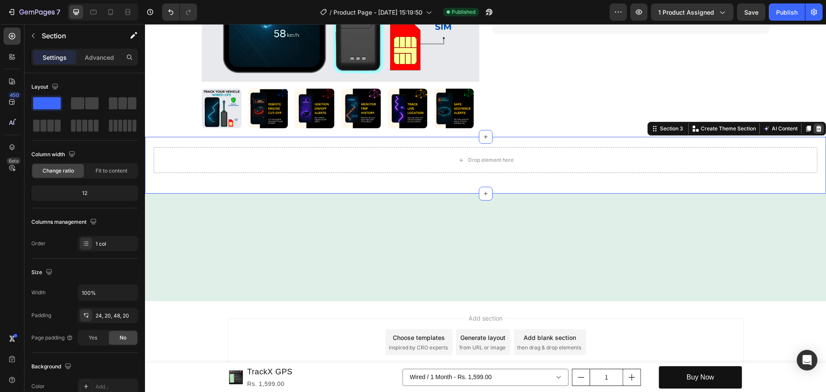
click at [816, 128] on icon at bounding box center [819, 129] width 6 height 6
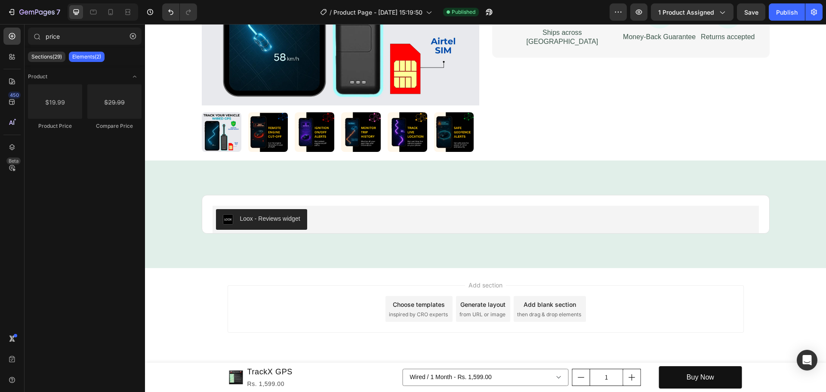
scroll to position [235, 0]
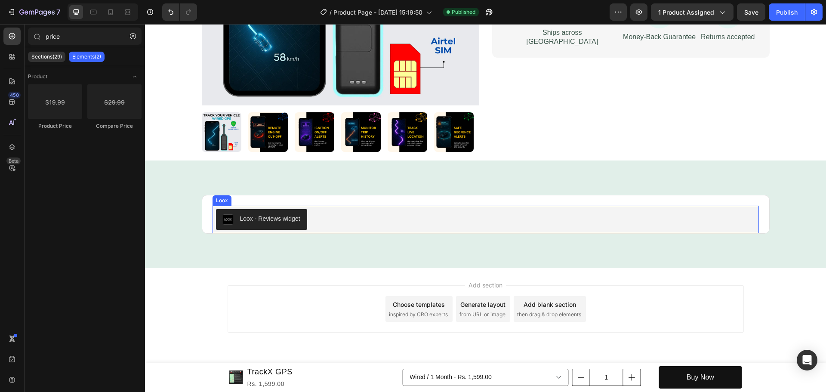
click at [266, 216] on div "Loox - Reviews widget" at bounding box center [270, 218] width 60 height 9
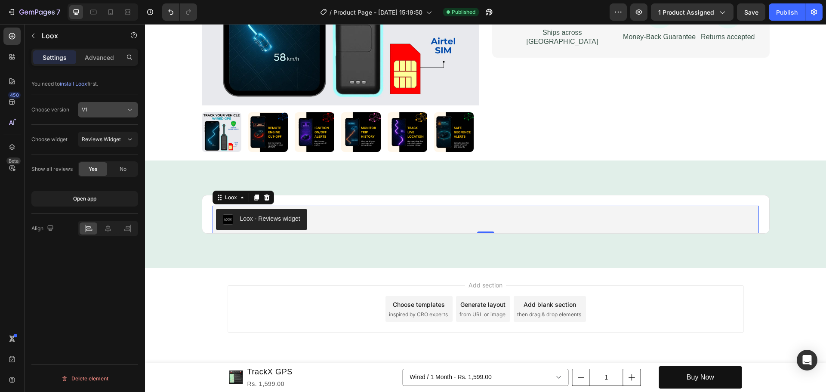
click at [114, 110] on div "V1" at bounding box center [104, 110] width 44 height 8
click at [95, 146] on p "V2" at bounding box center [106, 147] width 49 height 8
click at [112, 170] on div "No" at bounding box center [123, 169] width 28 height 14
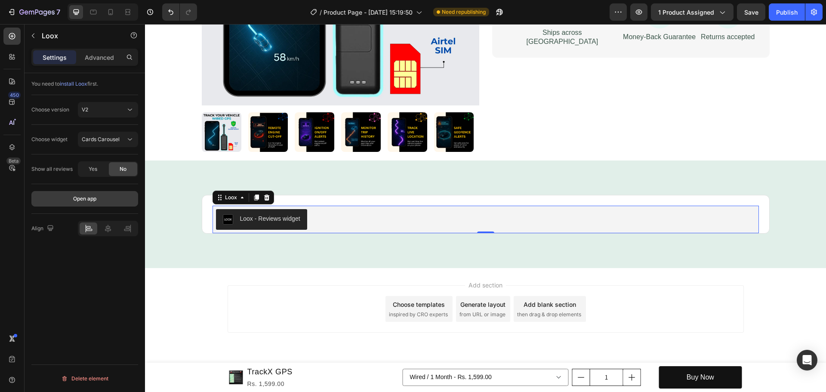
click at [85, 195] on button "Open app" at bounding box center [84, 198] width 107 height 15
click at [118, 62] on div "Advanced" at bounding box center [99, 57] width 43 height 14
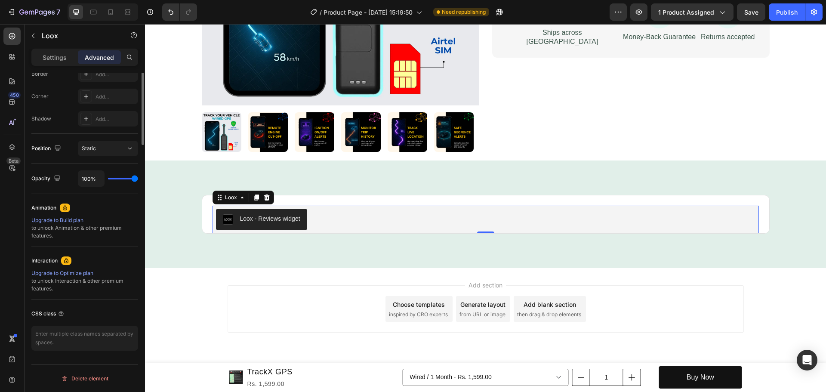
scroll to position [0, 0]
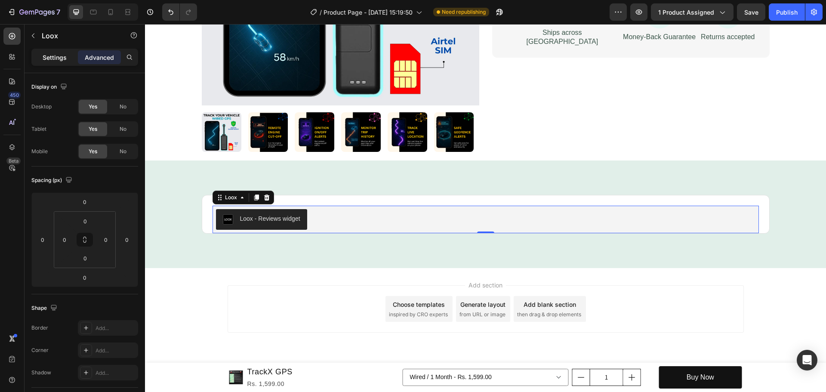
click at [56, 57] on p "Settings" at bounding box center [55, 57] width 24 height 9
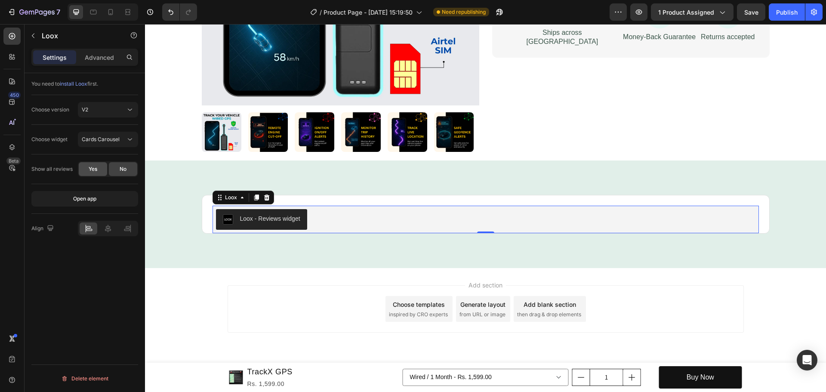
click at [96, 174] on div "Yes" at bounding box center [93, 169] width 28 height 14
click at [793, 14] on div "Publish" at bounding box center [787, 12] width 22 height 9
click at [28, 36] on button "button" at bounding box center [33, 36] width 14 height 14
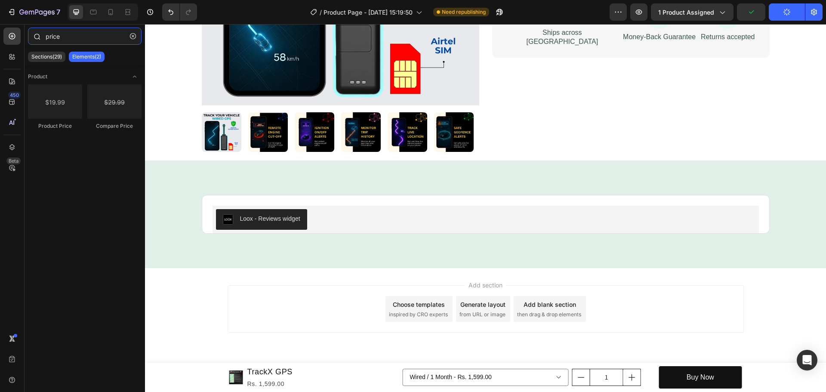
click at [54, 36] on input "price" at bounding box center [85, 36] width 114 height 17
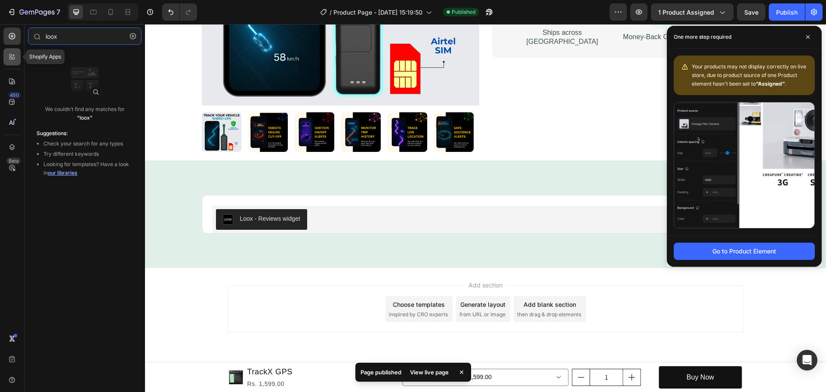
type input "loox"
click at [7, 60] on div at bounding box center [11, 56] width 17 height 17
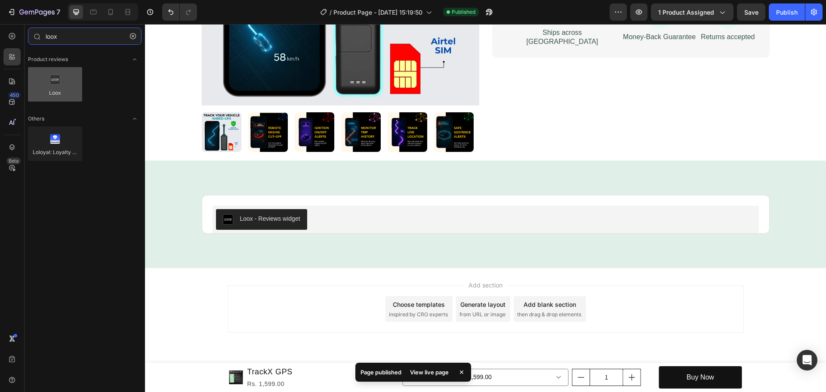
type input "loox"
click at [57, 71] on div at bounding box center [55, 84] width 54 height 34
click at [57, 79] on div at bounding box center [55, 84] width 54 height 34
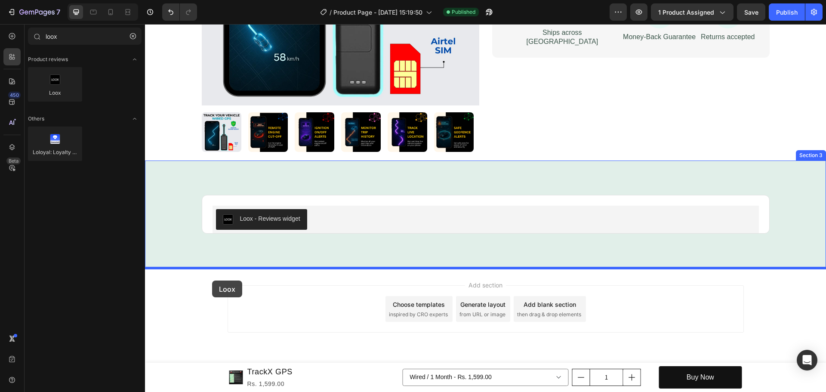
drag, startPoint x: 202, startPoint y: 105, endPoint x: 212, endPoint y: 281, distance: 175.4
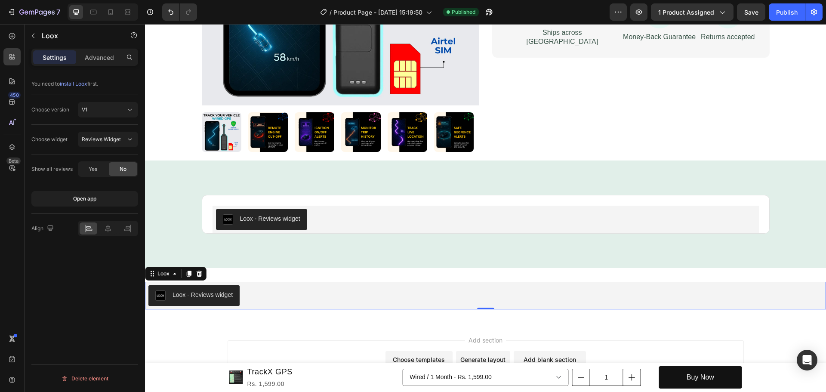
click at [223, 299] on div "Loox - Reviews widget" at bounding box center [203, 295] width 60 height 9
click at [176, 278] on div "Loox" at bounding box center [163, 274] width 33 height 10
click at [161, 275] on div "Loox" at bounding box center [163, 274] width 15 height 8
click at [175, 275] on icon at bounding box center [174, 273] width 7 height 7
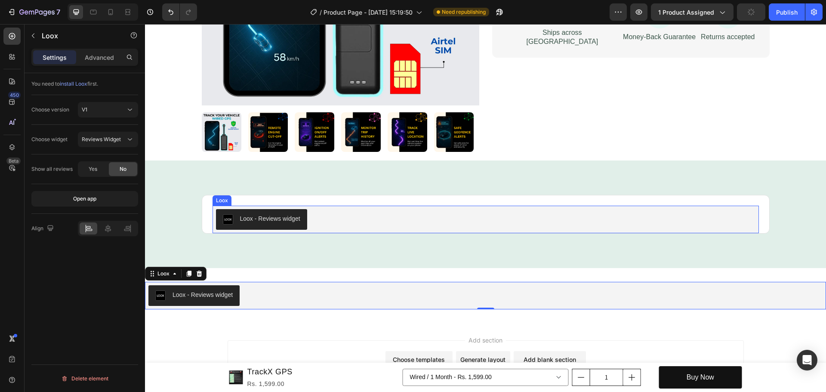
click at [239, 212] on button "Loox - Reviews widget" at bounding box center [261, 219] width 91 height 21
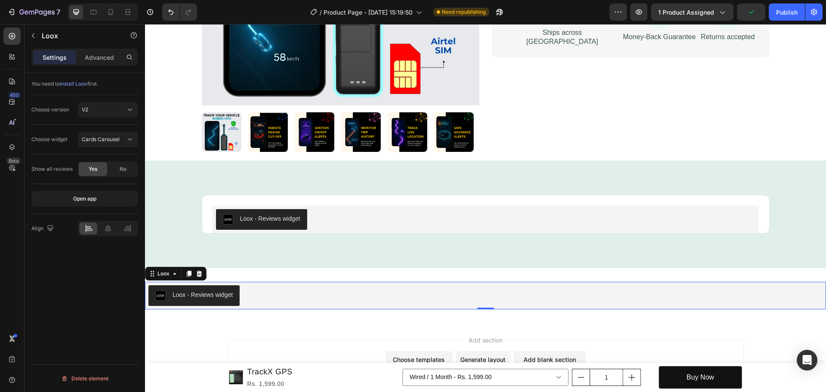
click at [210, 287] on button "Loox - Reviews widget" at bounding box center [193, 295] width 91 height 21
click at [126, 141] on icon at bounding box center [130, 139] width 9 height 9
click at [788, 18] on button "Publish" at bounding box center [787, 11] width 36 height 17
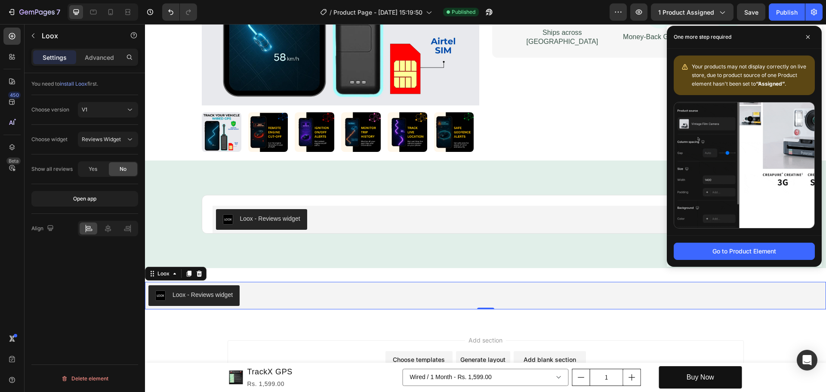
click at [272, 299] on div "Loox - Reviews widget" at bounding box center [485, 295] width 674 height 21
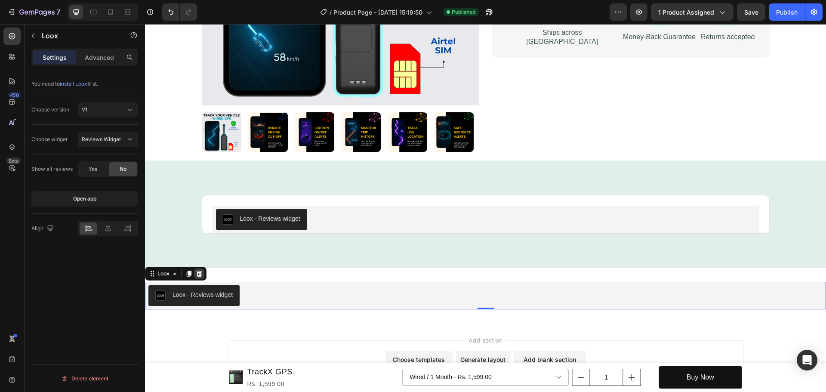
click at [200, 274] on icon at bounding box center [199, 273] width 7 height 7
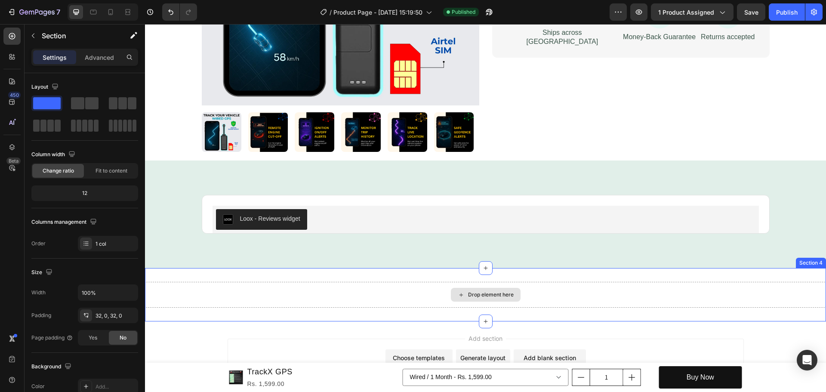
click at [269, 289] on div "Drop element here" at bounding box center [485, 295] width 681 height 26
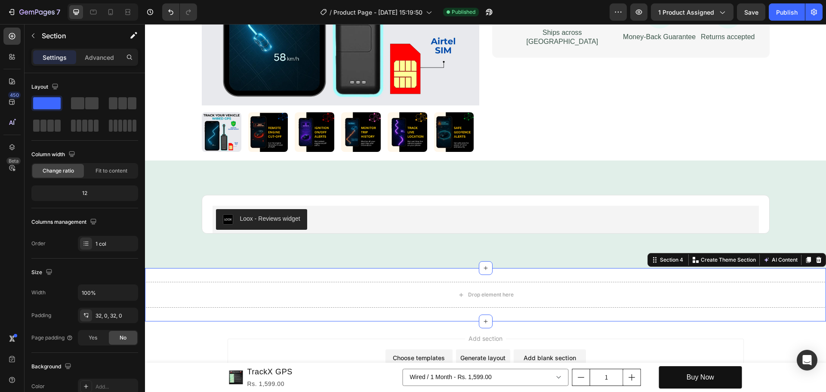
click at [263, 275] on div "Drop element here Section 4 You can create reusable sections Create Theme Secti…" at bounding box center [485, 294] width 681 height 53
click at [816, 259] on icon at bounding box center [819, 260] width 6 height 6
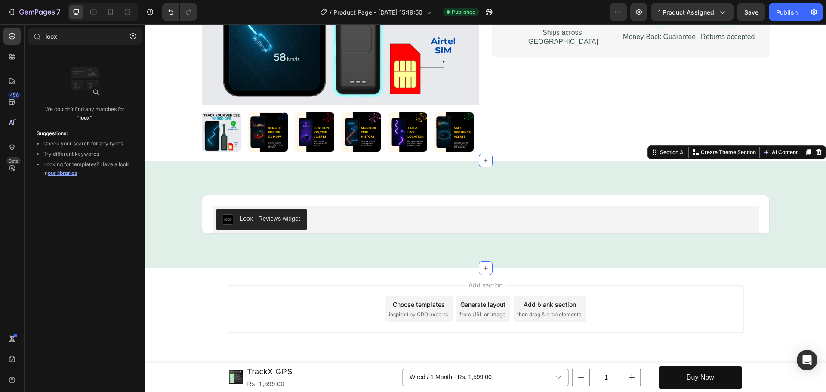
click at [172, 216] on div "Loox - Reviews widget Loox Product Row" at bounding box center [486, 214] width 664 height 39
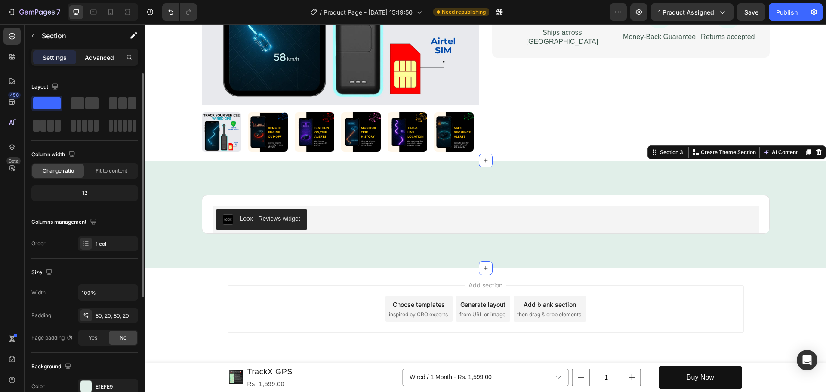
click at [103, 56] on p "Advanced" at bounding box center [99, 57] width 29 height 9
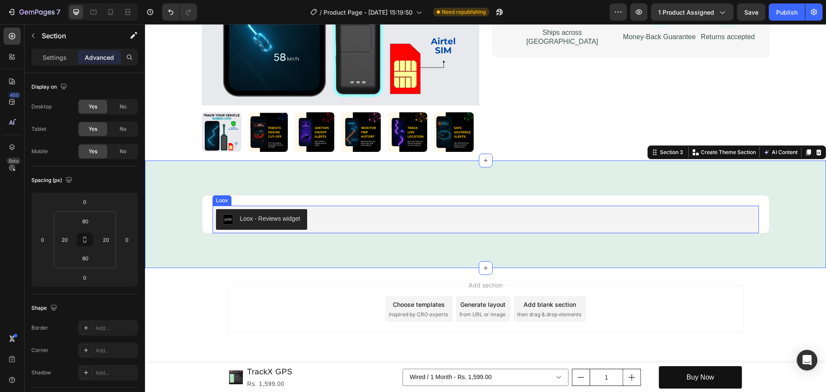
click at [246, 218] on div "Loox - Reviews widget" at bounding box center [270, 218] width 60 height 9
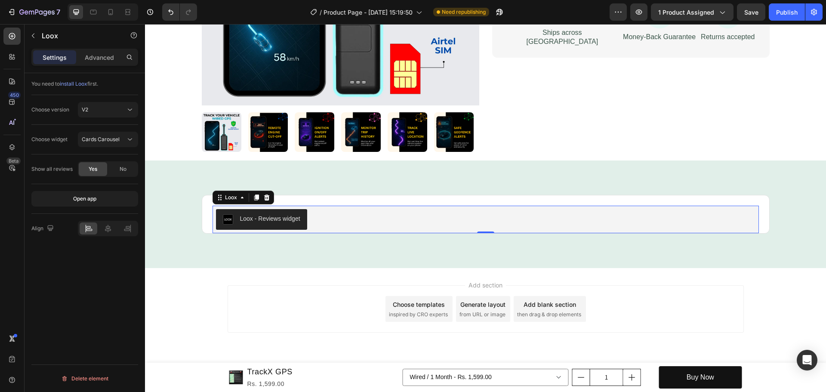
click at [92, 170] on span "Yes" at bounding box center [93, 169] width 9 height 8
click at [105, 137] on span "Cards Carousel" at bounding box center [101, 139] width 38 height 6
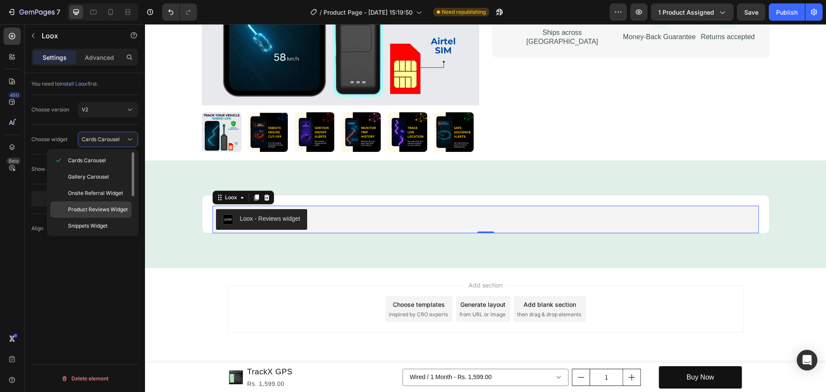
click at [106, 210] on span "Product Reviews Widget" at bounding box center [98, 210] width 60 height 8
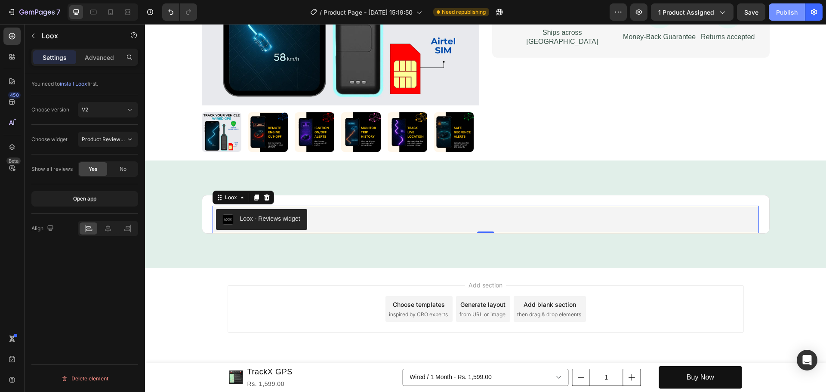
click at [794, 8] on div "Publish" at bounding box center [787, 12] width 22 height 9
click at [278, 224] on div "Loox - Reviews widget" at bounding box center [261, 219] width 77 height 10
click at [117, 147] on button "Product Reviews Widget" at bounding box center [108, 139] width 60 height 15
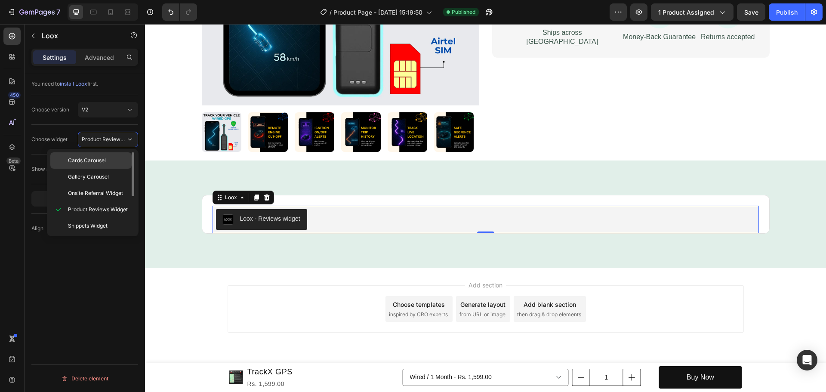
click at [115, 169] on div "Cards Carousel" at bounding box center [90, 177] width 81 height 16
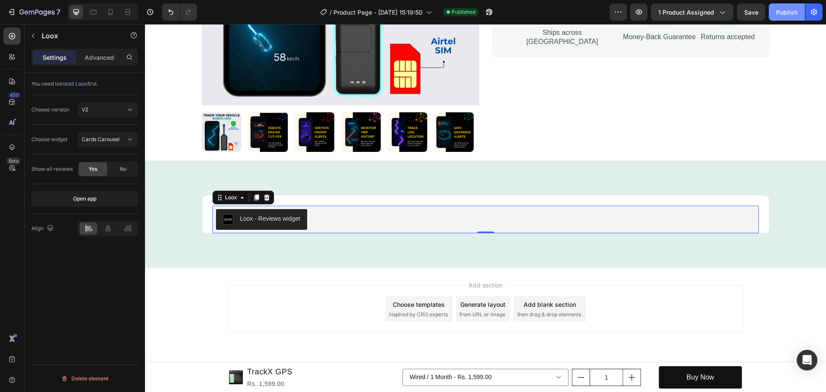
click at [796, 16] on div "Publish" at bounding box center [787, 12] width 22 height 9
click at [105, 109] on div "V2" at bounding box center [104, 110] width 44 height 8
click at [102, 126] on div "V1" at bounding box center [99, 131] width 71 height 16
click at [792, 10] on div "Publish" at bounding box center [787, 12] width 22 height 9
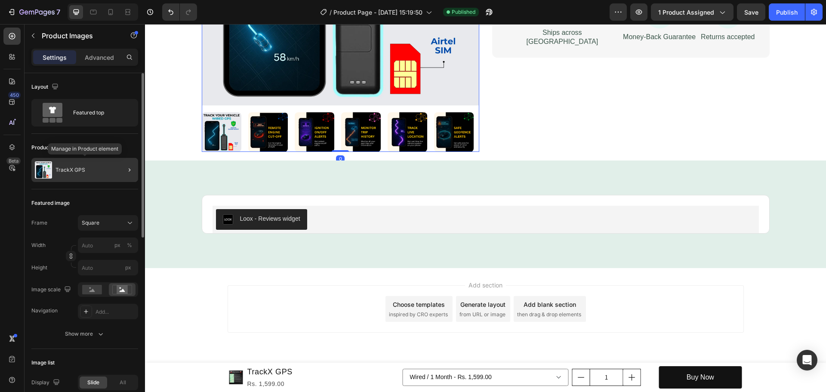
click at [65, 173] on div "TrackX GPS" at bounding box center [84, 170] width 107 height 24
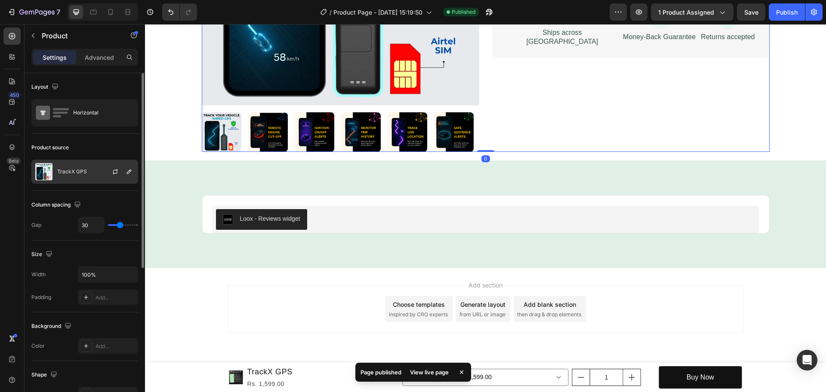
click at [99, 176] on div "TrackX GPS" at bounding box center [84, 172] width 107 height 24
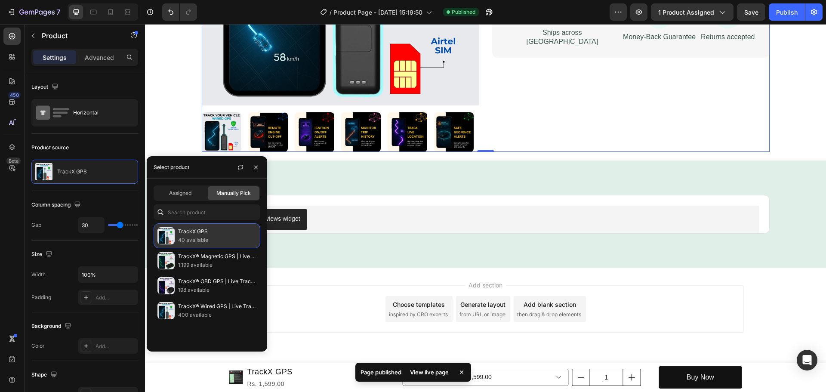
click at [207, 235] on p "TrackX GPS" at bounding box center [217, 231] width 78 height 9
click at [188, 197] on span "Assigned" at bounding box center [180, 193] width 22 height 8
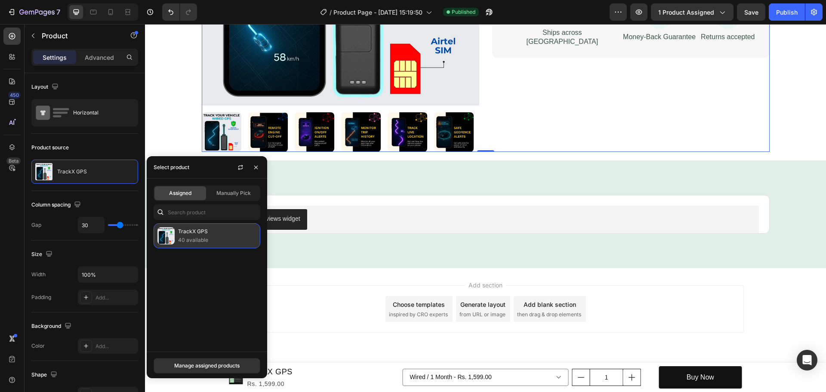
click at [205, 242] on p "40 available" at bounding box center [217, 240] width 78 height 9
click at [203, 369] on div "Manage assigned products" at bounding box center [206, 366] width 65 height 8
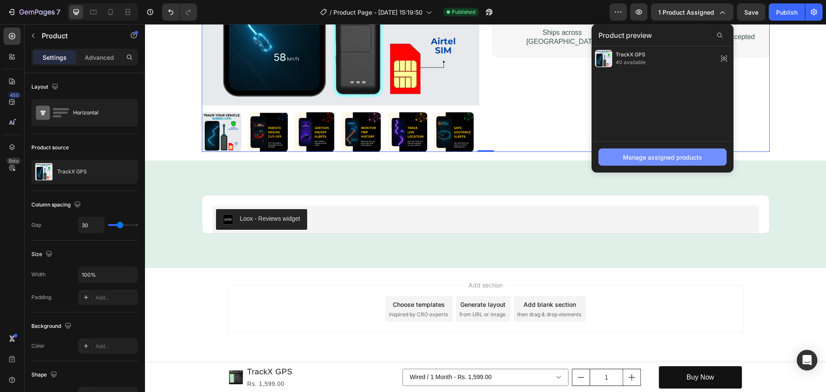
click at [649, 158] on div "Manage assigned products" at bounding box center [662, 157] width 79 height 9
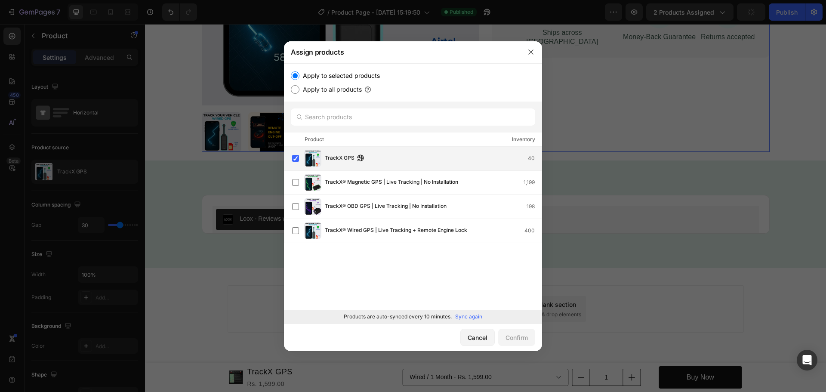
click at [337, 166] on div "TrackX GPS 40" at bounding box center [417, 158] width 250 height 17
click at [337, 163] on div "TrackX GPS 40" at bounding box center [417, 158] width 250 height 17
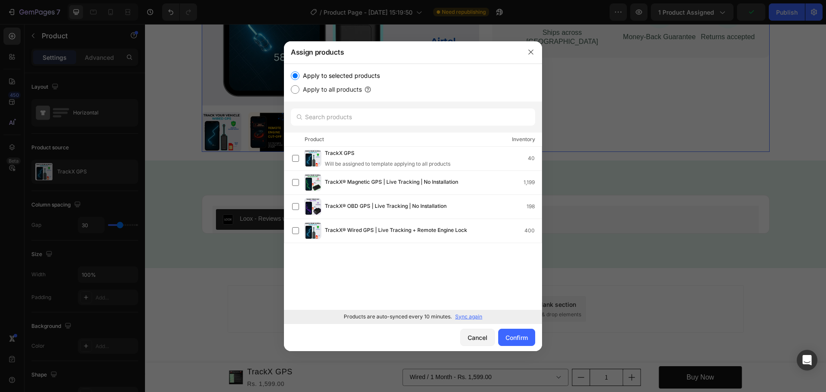
click at [337, 163] on div "Will be assigned to template applying to all products" at bounding box center [388, 164] width 126 height 8
click at [511, 343] on button "Confirm" at bounding box center [516, 337] width 37 height 17
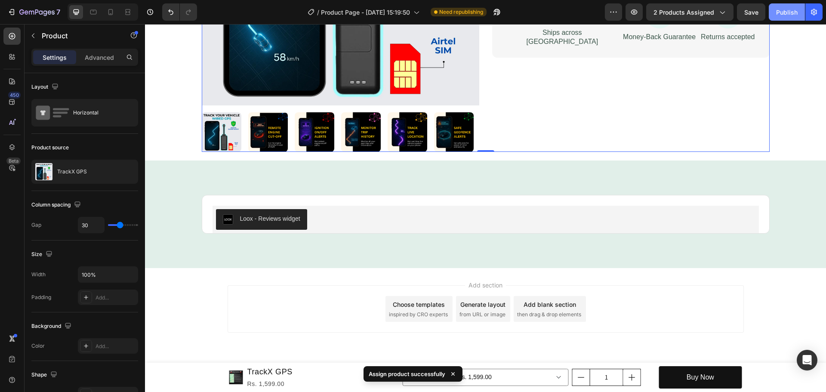
click at [783, 8] on div "Publish" at bounding box center [787, 12] width 22 height 9
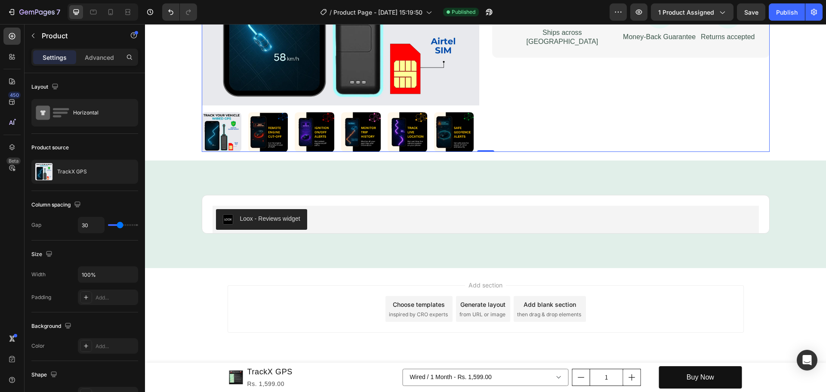
click at [479, 286] on span "Add section" at bounding box center [485, 285] width 41 height 9
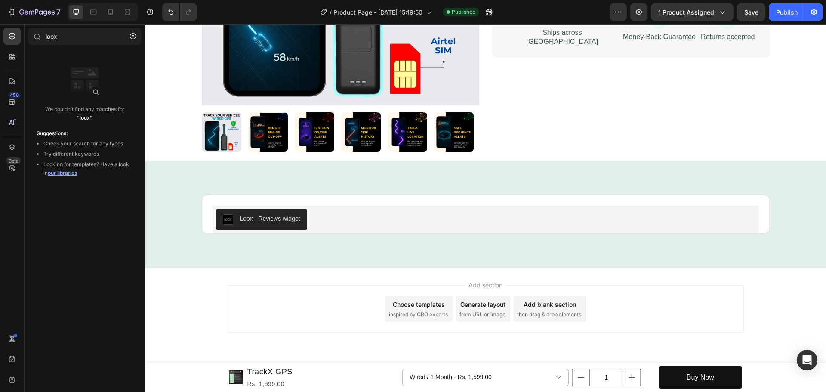
click at [476, 284] on span "Add section" at bounding box center [485, 285] width 41 height 9
click at [129, 32] on button "button" at bounding box center [133, 36] width 14 height 14
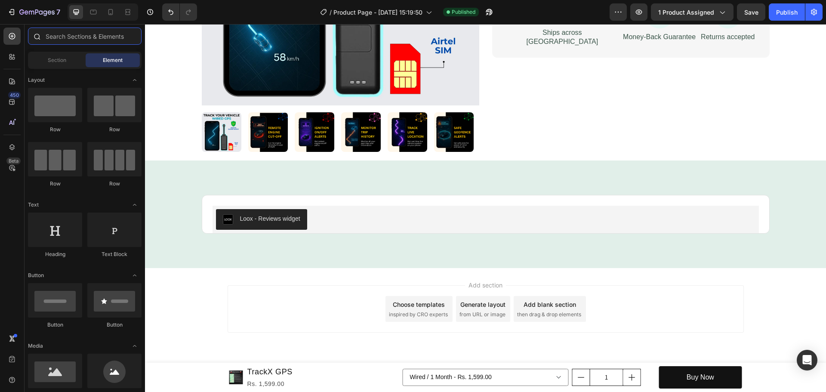
click at [63, 33] on input "text" at bounding box center [85, 36] width 114 height 17
type input "s"
click at [8, 58] on icon at bounding box center [12, 57] width 9 height 9
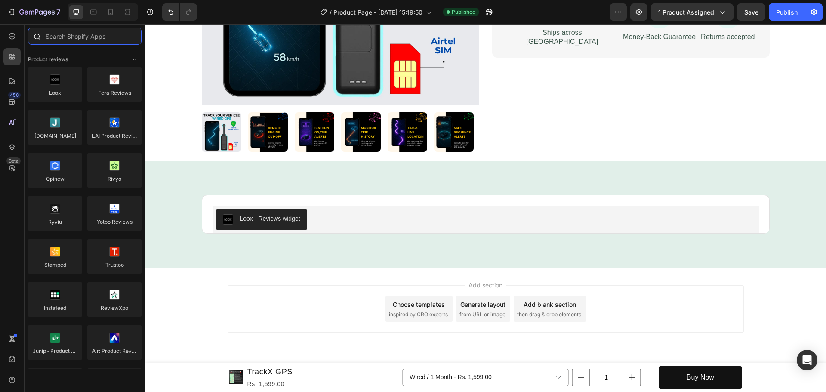
click at [67, 36] on input "text" at bounding box center [85, 36] width 114 height 17
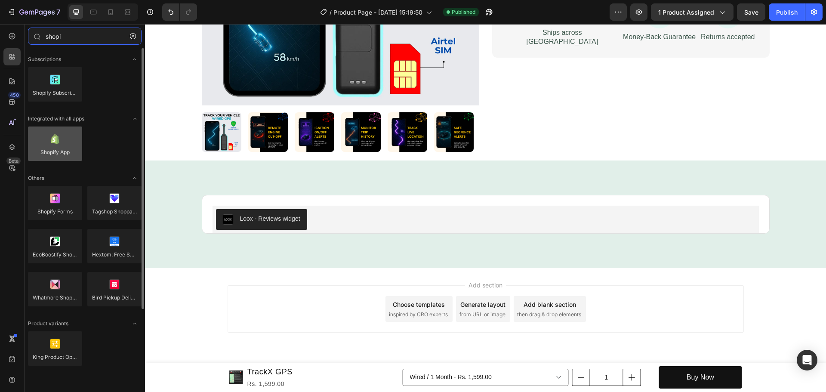
type input "shopi"
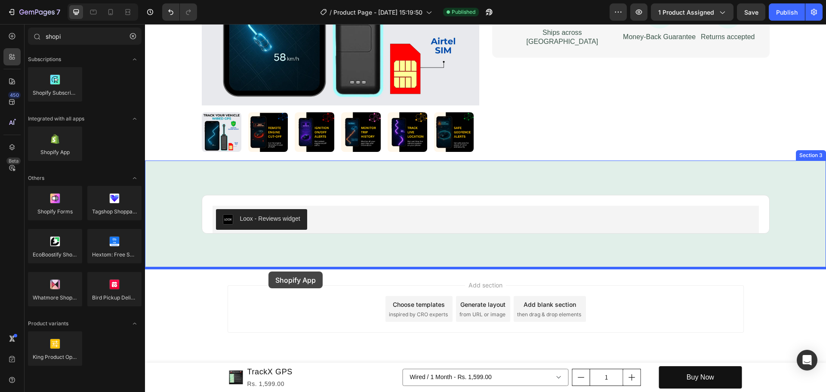
drag, startPoint x: 200, startPoint y: 174, endPoint x: 269, endPoint y: 272, distance: 119.2
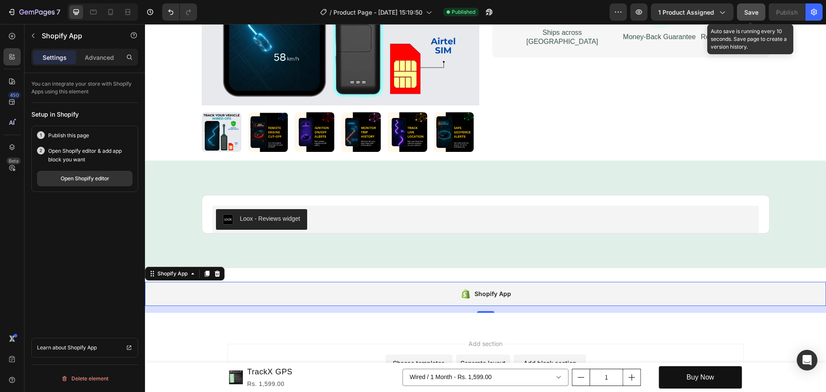
click at [743, 8] on button "Save" at bounding box center [751, 11] width 28 height 17
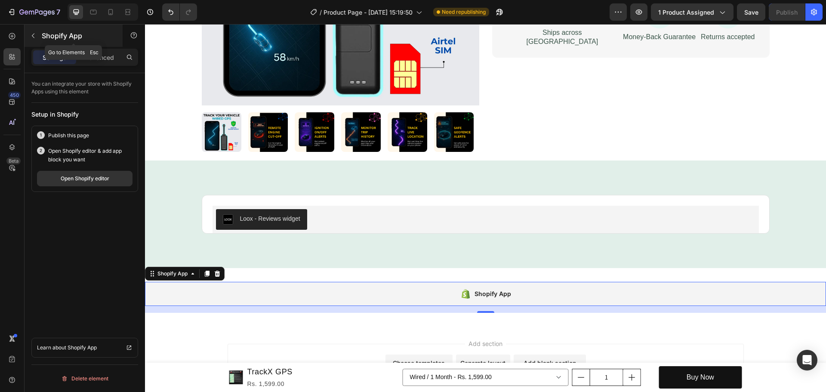
click at [31, 34] on icon "button" at bounding box center [33, 35] width 7 height 7
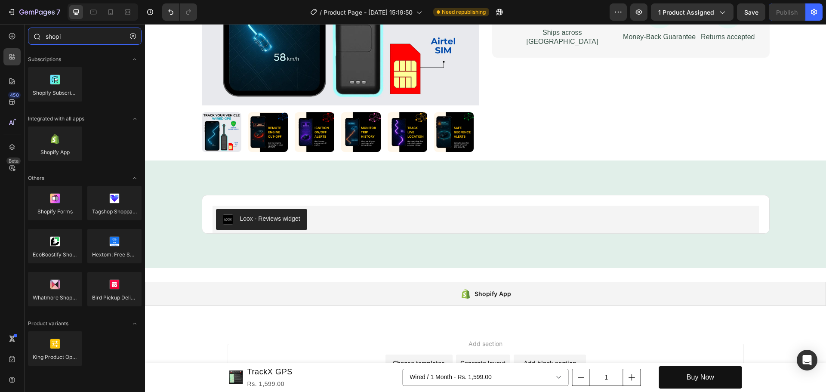
click at [140, 34] on input "shopi" at bounding box center [85, 36] width 114 height 17
click at [137, 34] on button "button" at bounding box center [133, 36] width 14 height 14
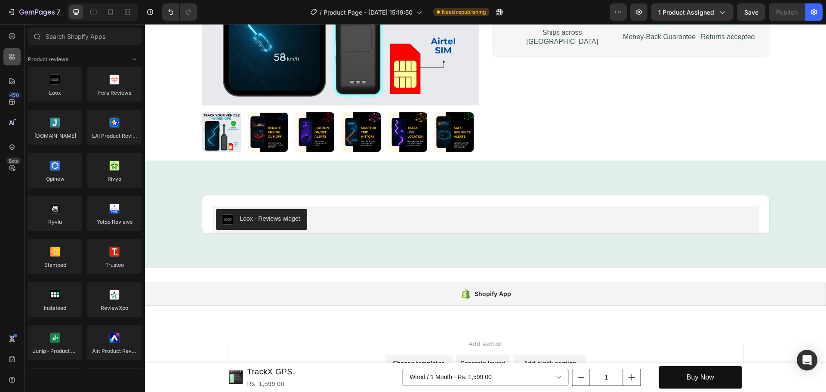
click at [9, 63] on div at bounding box center [11, 56] width 17 height 17
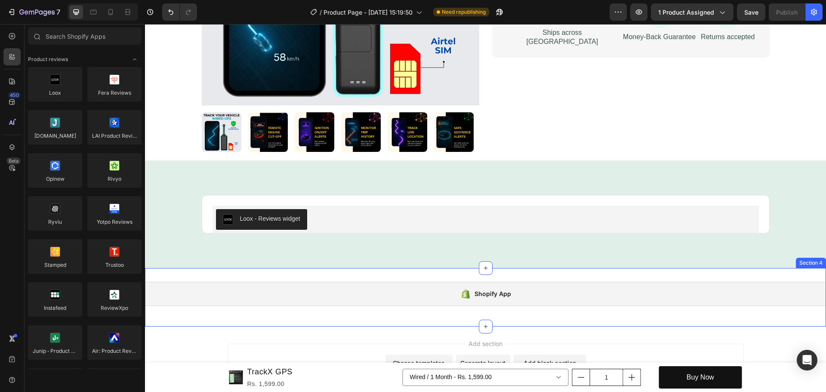
click at [181, 273] on div "Shopify App Shopify App Section 4" at bounding box center [485, 297] width 681 height 59
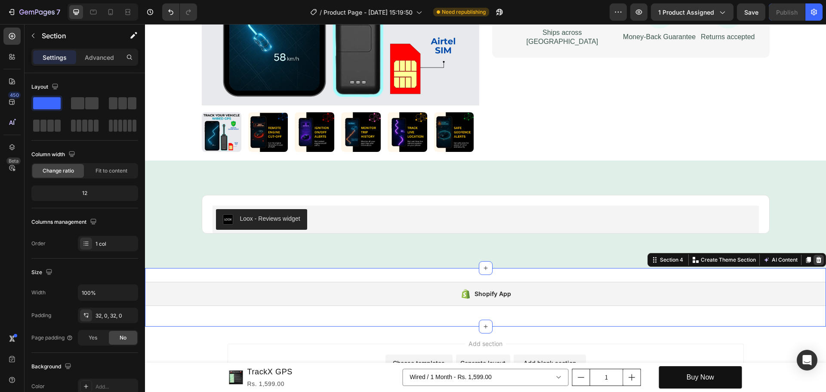
click at [814, 260] on div at bounding box center [819, 260] width 10 height 10
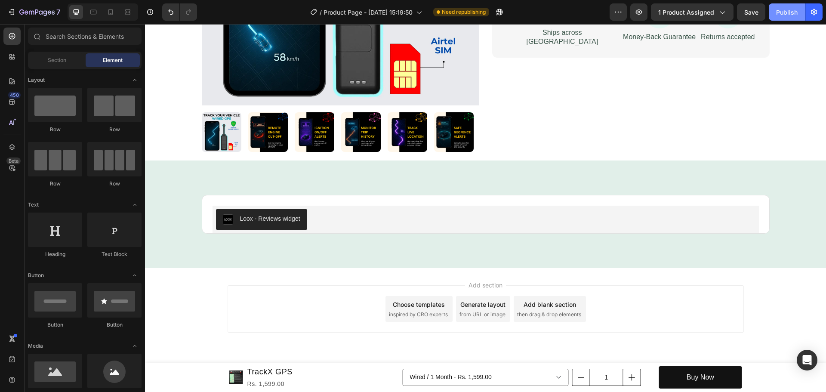
click at [788, 6] on button "Publish" at bounding box center [787, 11] width 36 height 17
click at [407, 310] on div "Choose templates inspired by CRO experts" at bounding box center [419, 309] width 67 height 26
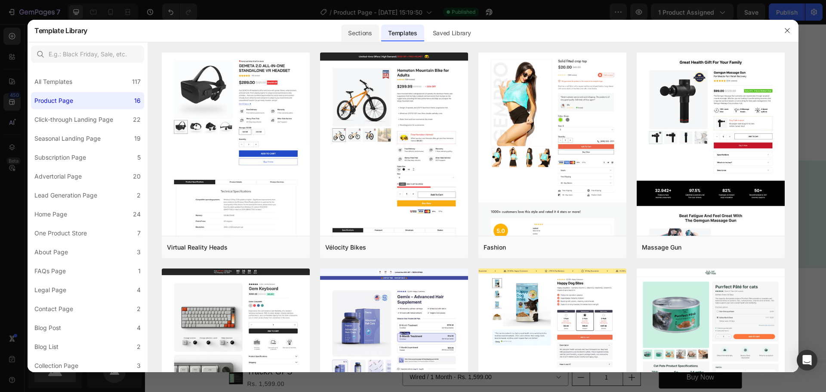
click at [369, 34] on div "Sections" at bounding box center [359, 33] width 37 height 17
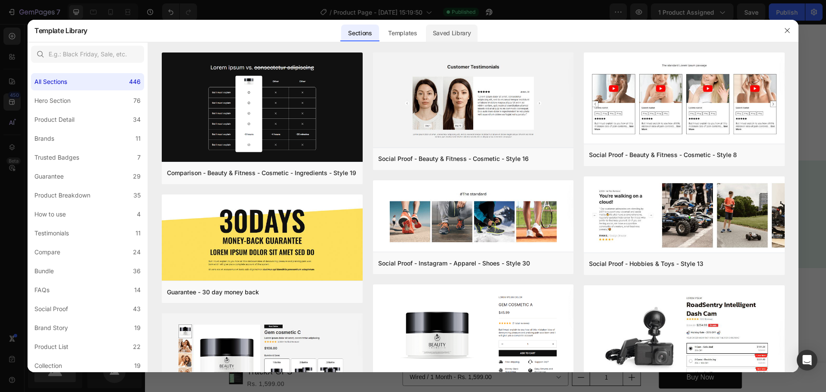
click at [469, 26] on div "Saved Library" at bounding box center [452, 33] width 52 height 17
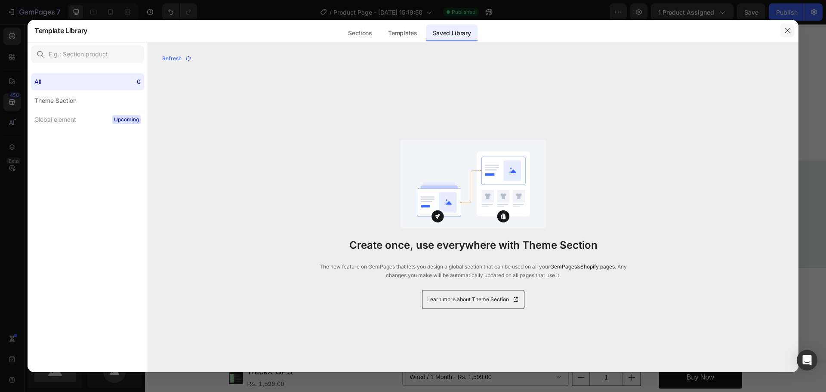
click at [784, 28] on icon "button" at bounding box center [787, 30] width 7 height 7
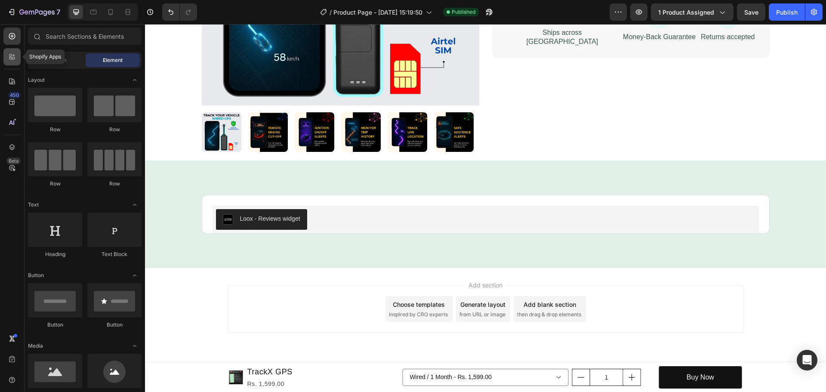
click at [4, 56] on div at bounding box center [11, 56] width 17 height 17
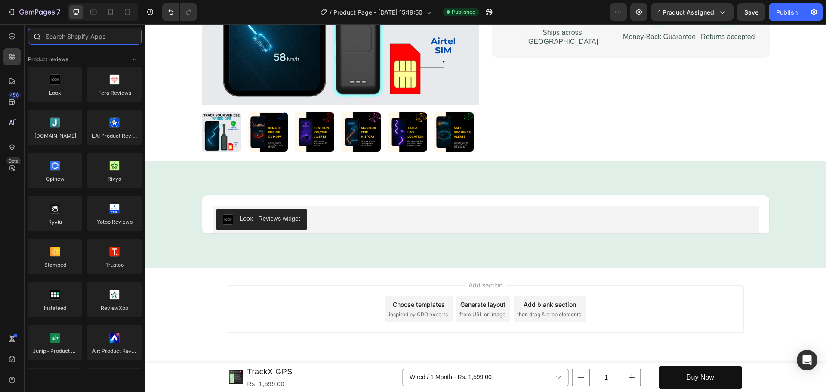
click at [63, 41] on input "text" at bounding box center [85, 36] width 114 height 17
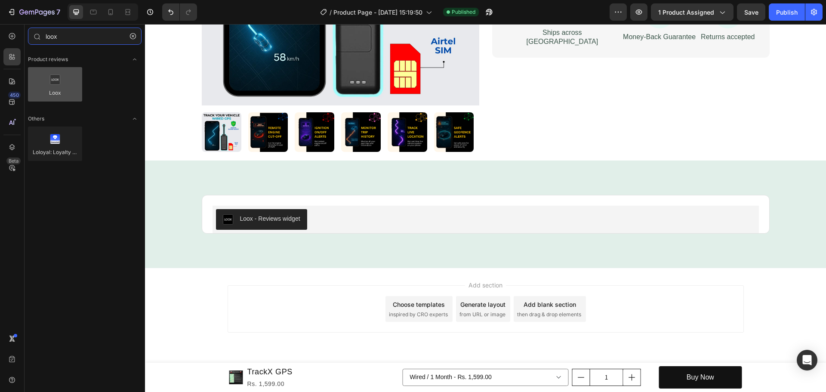
type input "loox"
click at [63, 97] on div at bounding box center [55, 84] width 54 height 34
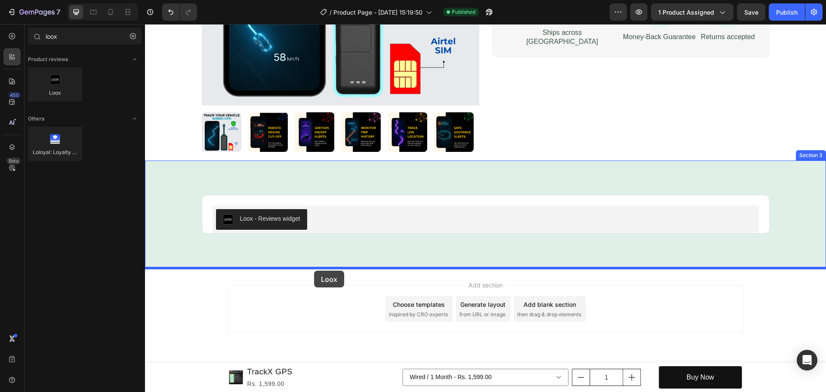
drag, startPoint x: 266, startPoint y: 158, endPoint x: 314, endPoint y: 271, distance: 122.2
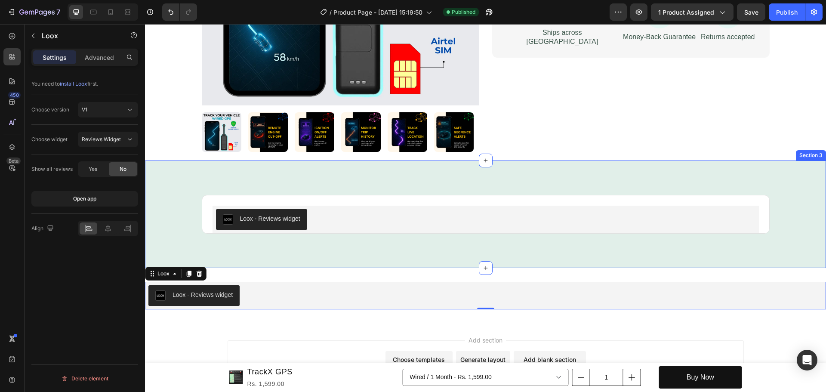
click at [185, 190] on div "Loox - Reviews widget Loox Product Row Section 3" at bounding box center [485, 215] width 681 height 108
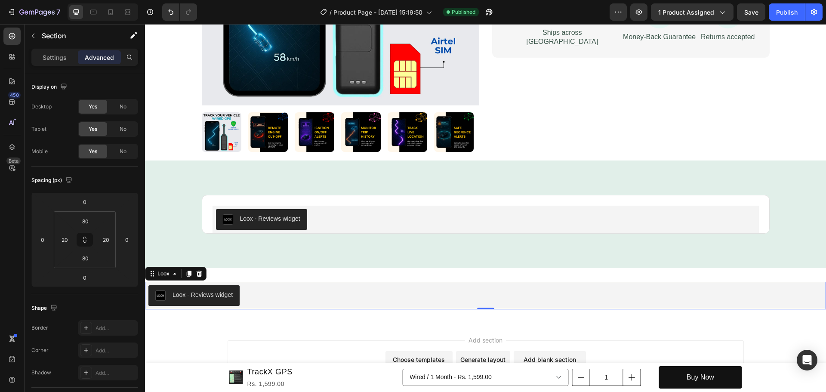
click at [220, 296] on div "Loox - Reviews widget" at bounding box center [203, 295] width 60 height 9
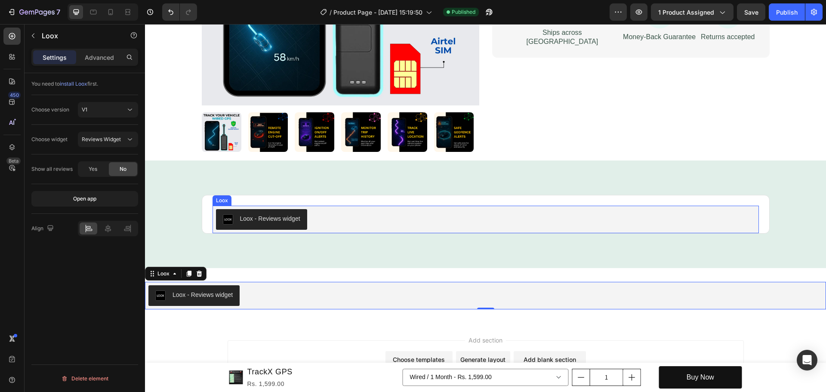
click at [253, 214] on button "Loox - Reviews widget" at bounding box center [261, 219] width 91 height 21
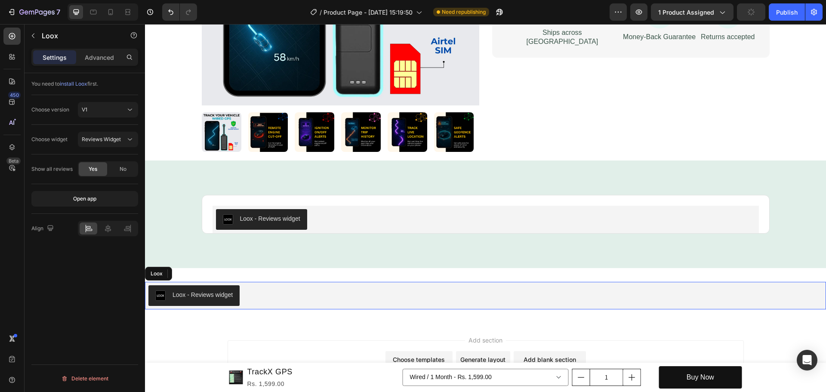
click at [231, 299] on div "Loox - Reviews widget" at bounding box center [203, 295] width 60 height 9
click at [127, 132] on button "Reviews Widget" at bounding box center [108, 139] width 60 height 15
click at [114, 180] on span "Rating Widget" at bounding box center [99, 177] width 34 height 8
click at [199, 272] on icon at bounding box center [200, 274] width 6 height 6
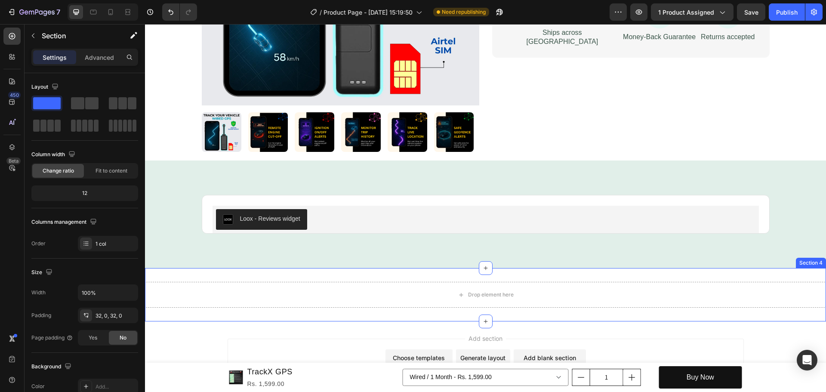
click at [686, 278] on div "Drop element here Section 4" at bounding box center [485, 294] width 681 height 53
click at [816, 257] on icon at bounding box center [819, 260] width 7 height 7
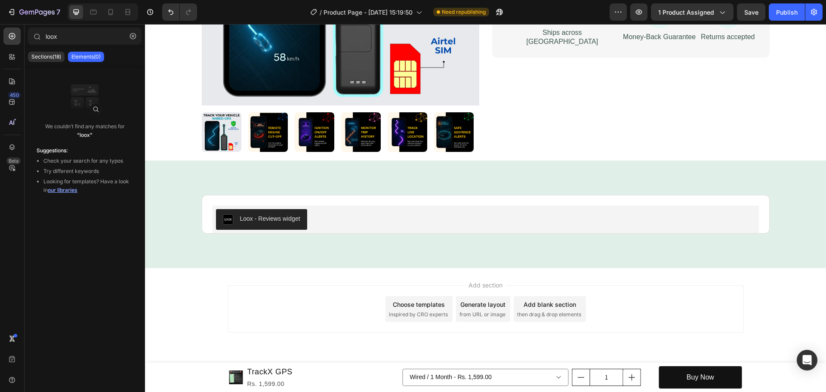
click at [316, 288] on div "Add section Choose templates inspired by CRO experts Generate layout from URL o…" at bounding box center [486, 308] width 516 height 47
click at [41, 51] on div "Sections(18) Elements(0)" at bounding box center [85, 56] width 121 height 17
click at [137, 35] on button "button" at bounding box center [133, 36] width 14 height 14
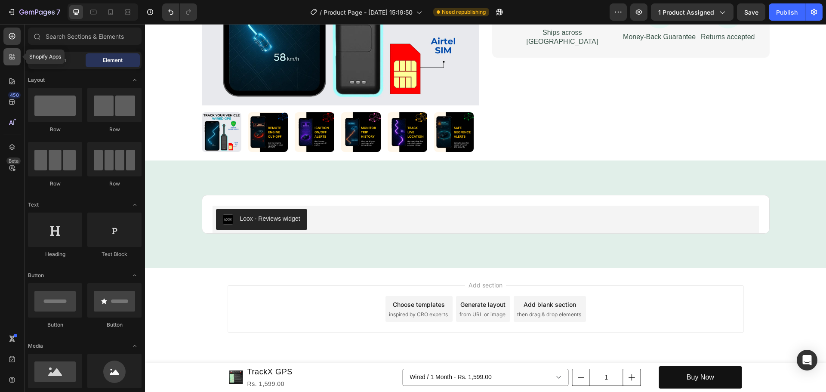
click at [6, 59] on div at bounding box center [11, 56] width 17 height 17
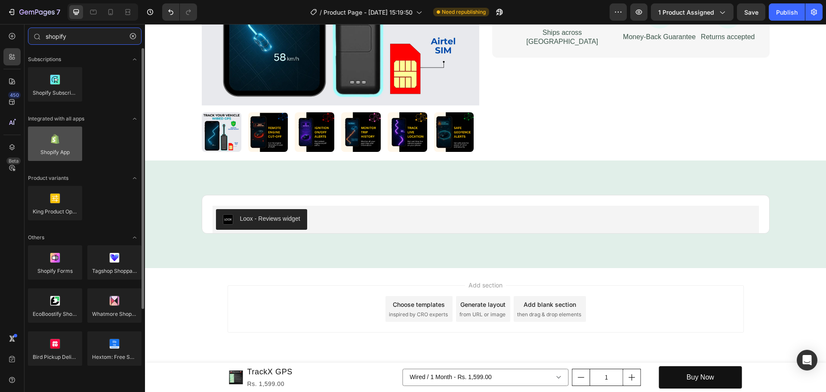
type input "shopify"
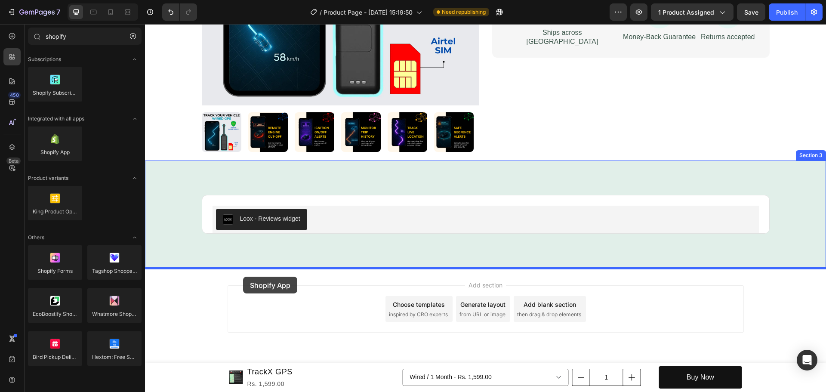
drag, startPoint x: 205, startPoint y: 166, endPoint x: 243, endPoint y: 277, distance: 117.5
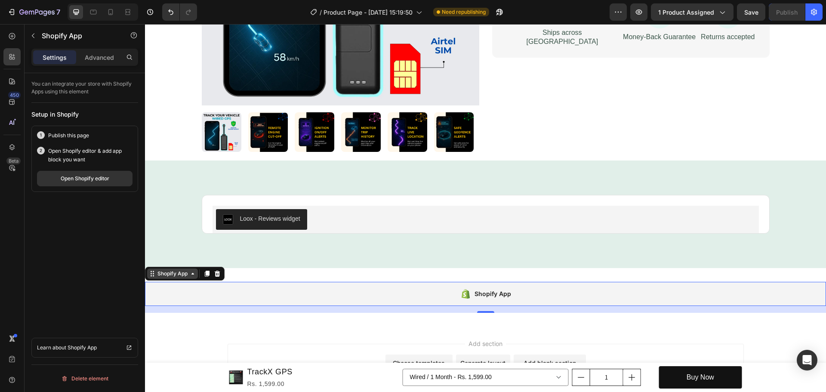
click at [174, 272] on div "Shopify App" at bounding box center [173, 274] width 34 height 8
click at [93, 176] on div "Open Shopify editor" at bounding box center [85, 179] width 49 height 8
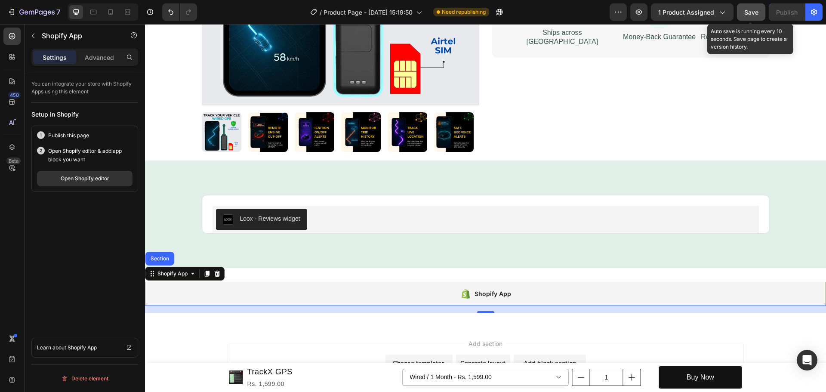
click at [761, 14] on button "Save" at bounding box center [751, 11] width 28 height 17
click at [248, 328] on div "Add section Choose templates inspired by CRO experts Generate layout from URL o…" at bounding box center [485, 380] width 681 height 106
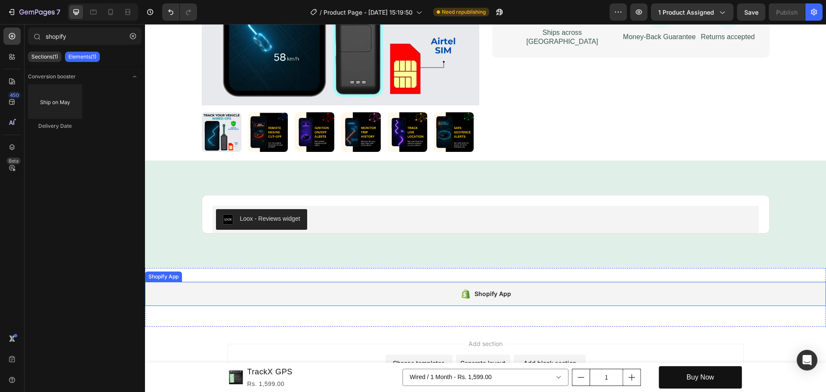
click at [258, 291] on div "Shopify App" at bounding box center [485, 294] width 681 height 24
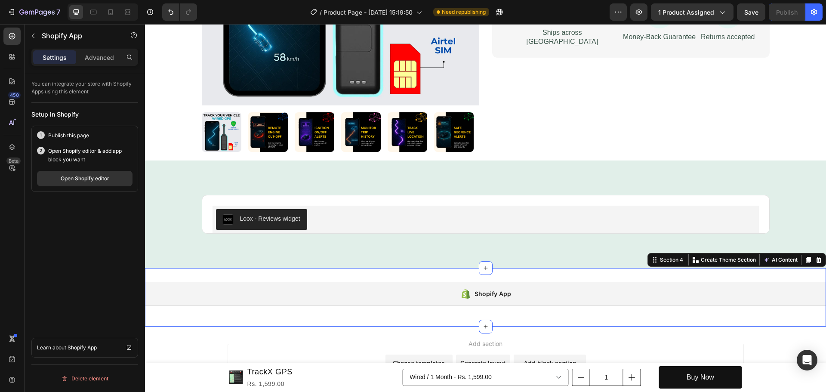
click at [253, 277] on div "Shopify App Shopify App Section 4 You can create reusable sections Create Theme…" at bounding box center [485, 297] width 681 height 59
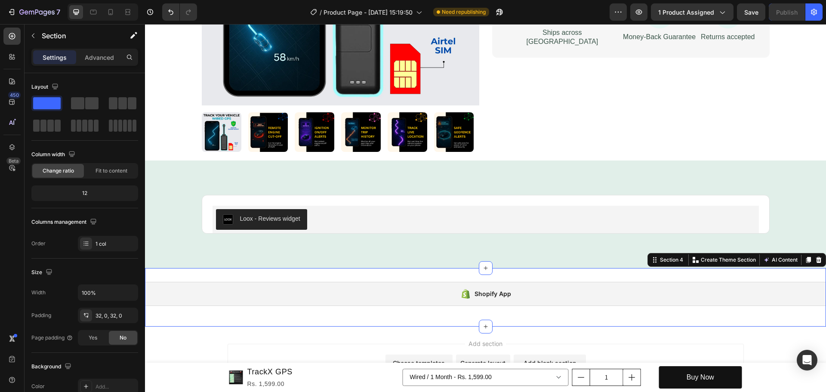
click at [253, 277] on div "Shopify App Shopify App Section 4 You can create reusable sections Create Theme…" at bounding box center [485, 297] width 681 height 59
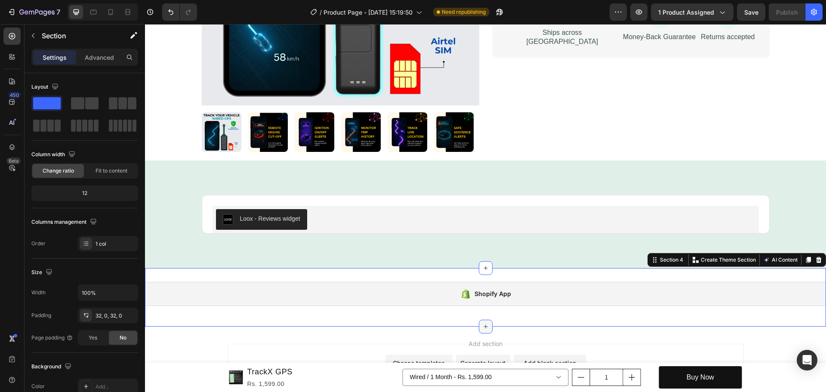
click at [482, 328] on icon at bounding box center [485, 326] width 7 height 7
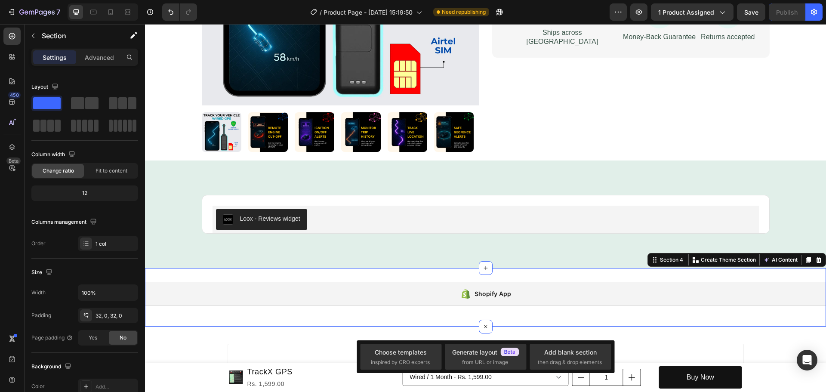
click at [21, 56] on div "450 Beta" at bounding box center [12, 208] width 25 height 368
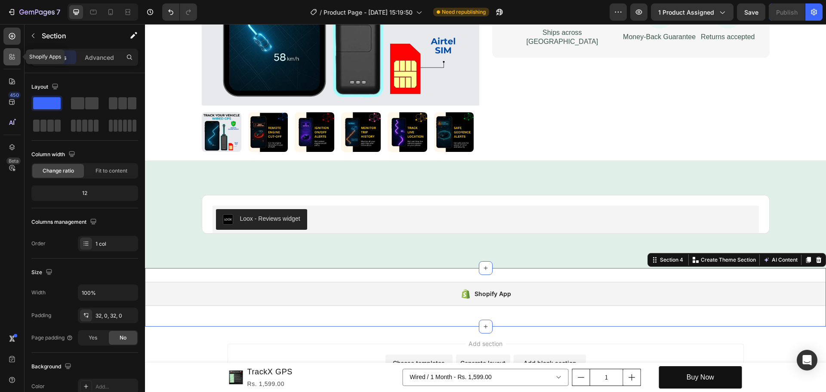
click at [9, 57] on icon at bounding box center [12, 57] width 9 height 9
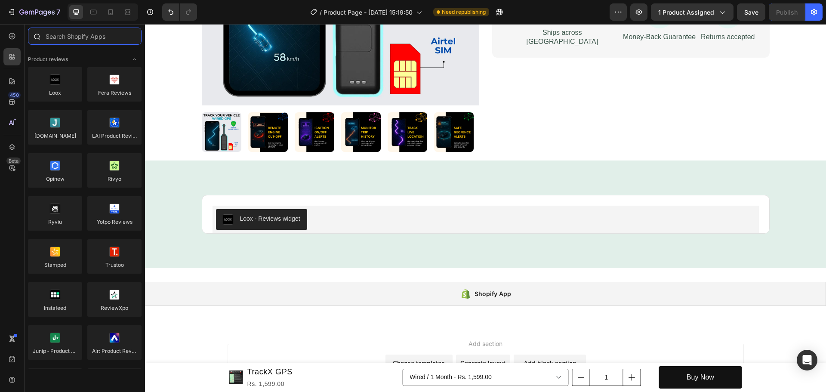
click at [87, 41] on input "text" at bounding box center [85, 36] width 114 height 17
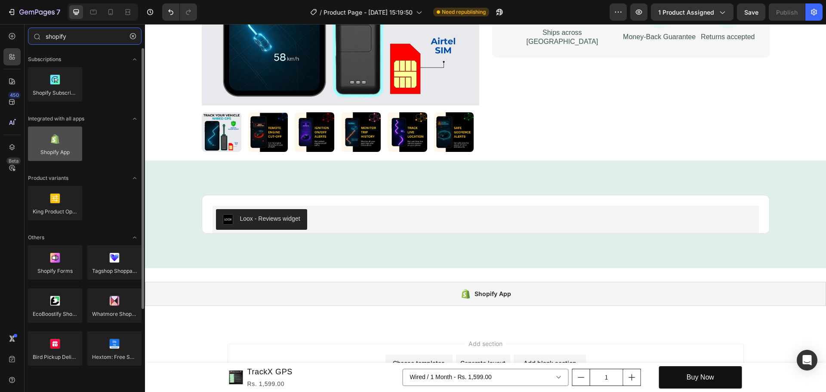
type input "shopify"
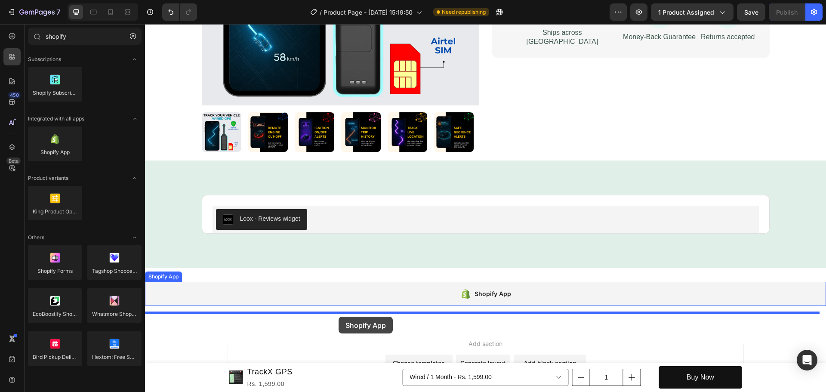
drag, startPoint x: 212, startPoint y: 168, endPoint x: 339, endPoint y: 317, distance: 195.4
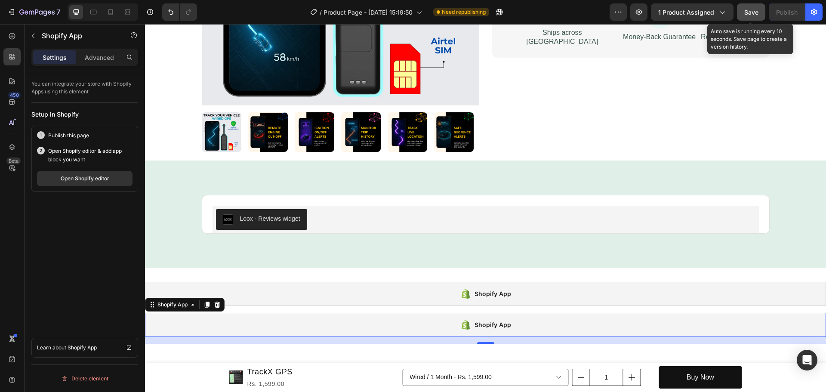
click at [752, 15] on span "Save" at bounding box center [752, 12] width 14 height 7
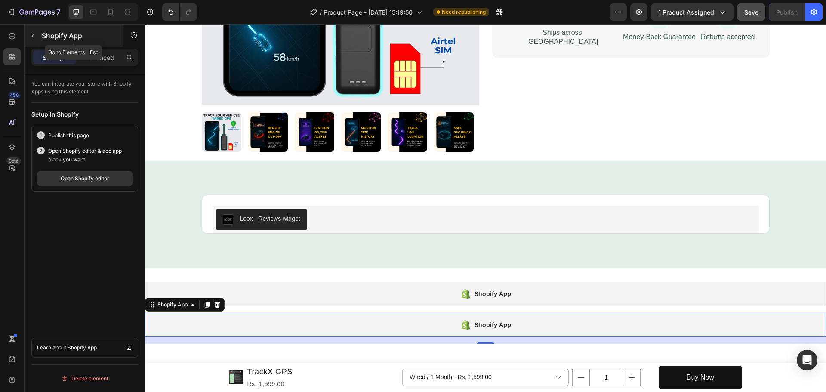
click at [32, 34] on icon "button" at bounding box center [33, 35] width 7 height 7
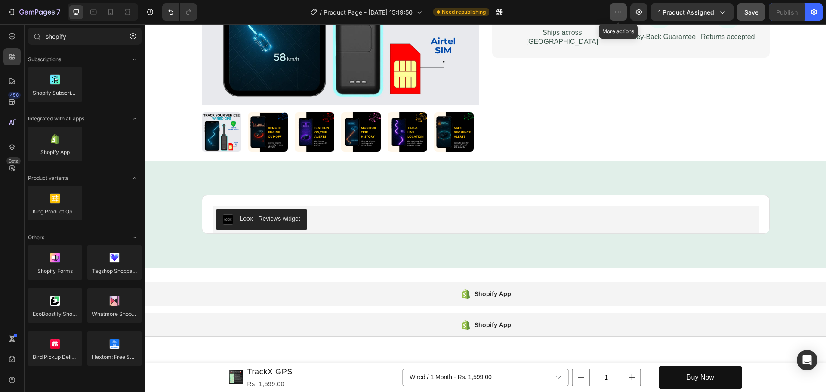
click at [623, 11] on icon "button" at bounding box center [618, 12] width 9 height 9
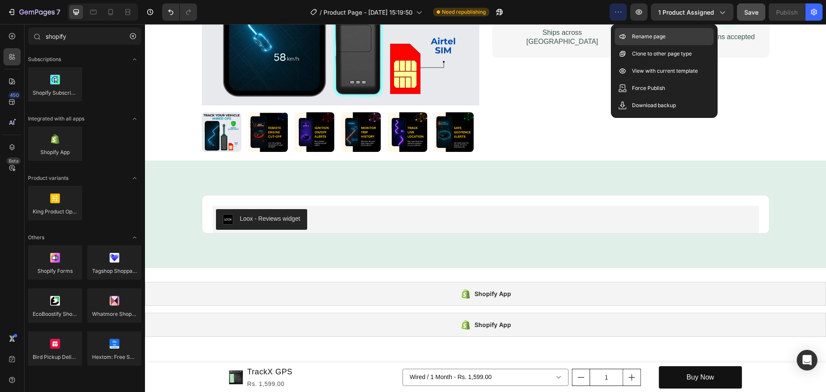
click at [640, 45] on div "Rename page" at bounding box center [664, 53] width 99 height 17
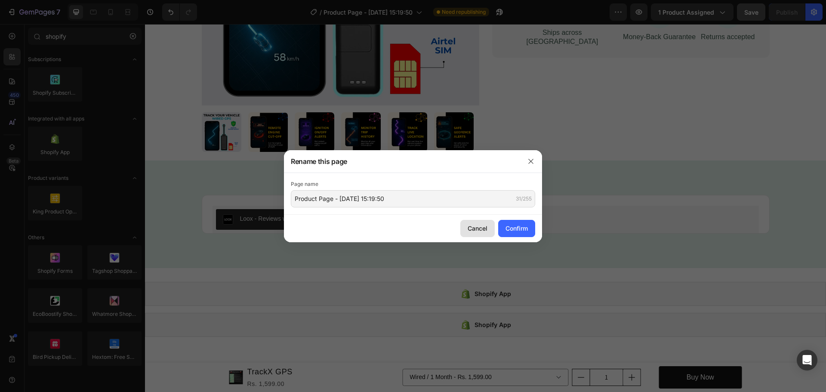
click at [478, 232] on div "Cancel" at bounding box center [478, 228] width 20 height 9
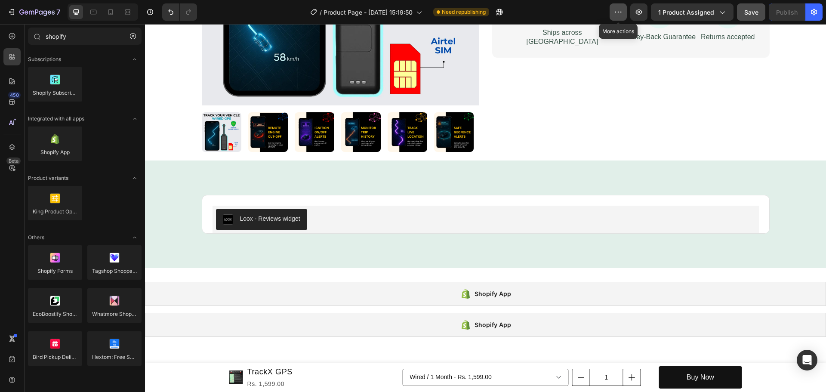
click at [611, 12] on button "button" at bounding box center [618, 11] width 17 height 17
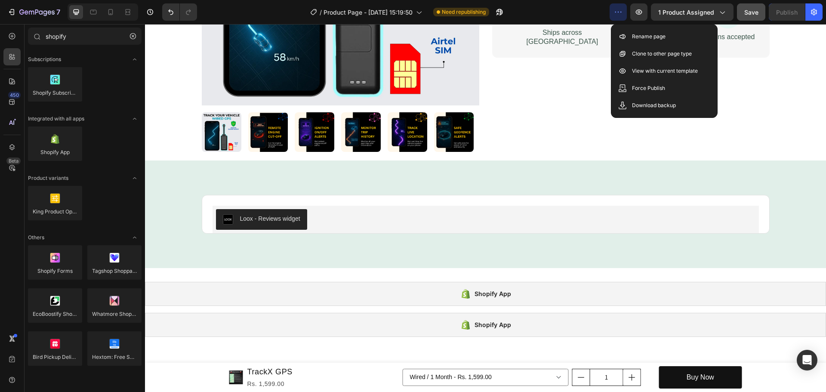
click at [611, 12] on button "button" at bounding box center [618, 11] width 17 height 17
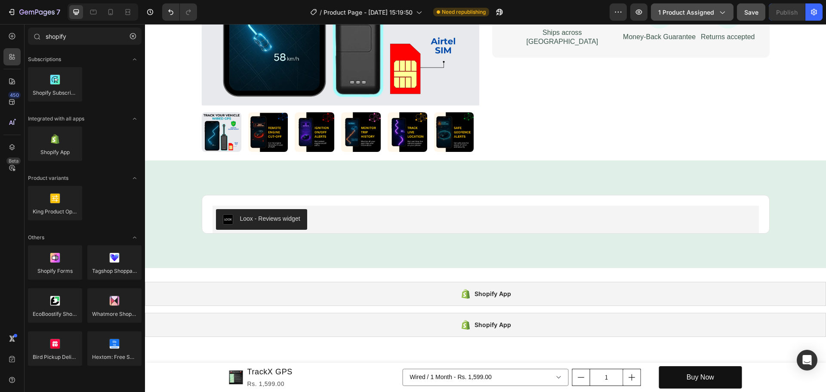
click at [699, 6] on button "1 product assigned" at bounding box center [692, 11] width 83 height 17
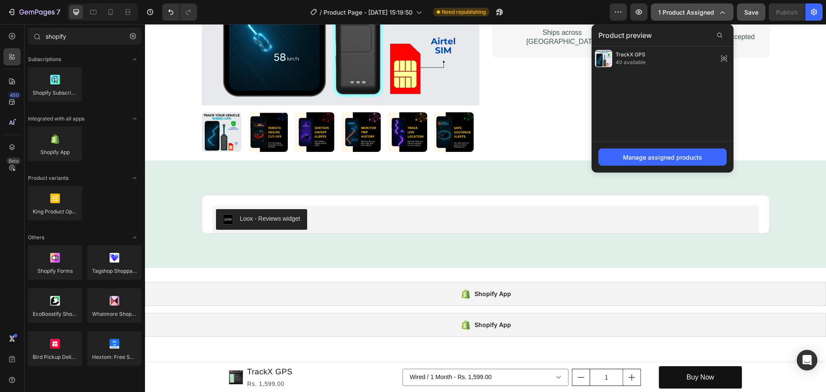
click at [699, 6] on button "1 product assigned" at bounding box center [692, 11] width 83 height 17
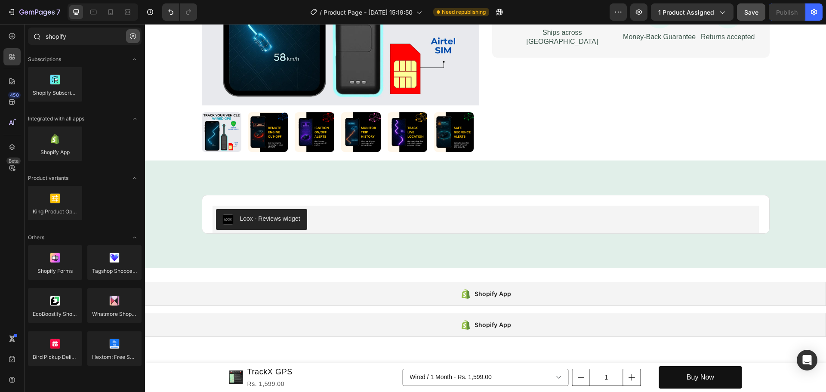
click at [135, 37] on icon "button" at bounding box center [133, 36] width 6 height 6
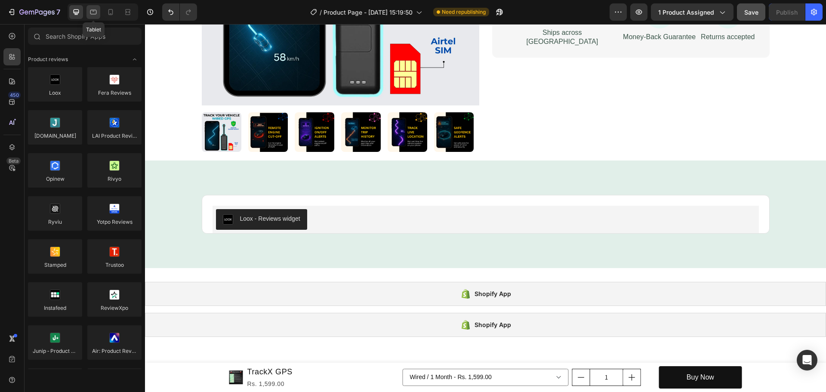
click at [91, 12] on icon at bounding box center [93, 12] width 9 height 9
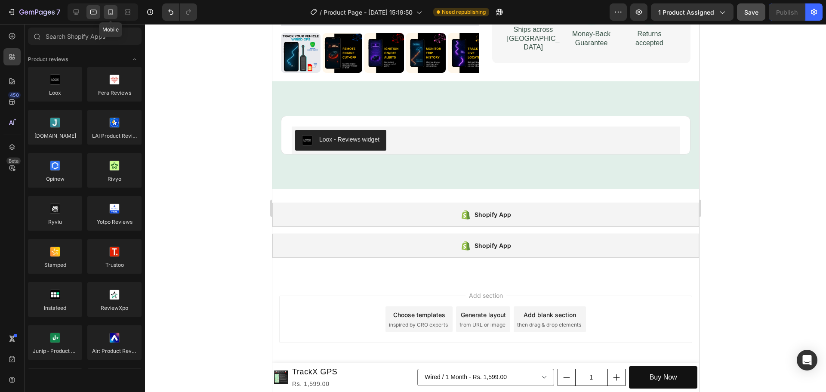
click at [112, 12] on icon at bounding box center [110, 12] width 9 height 9
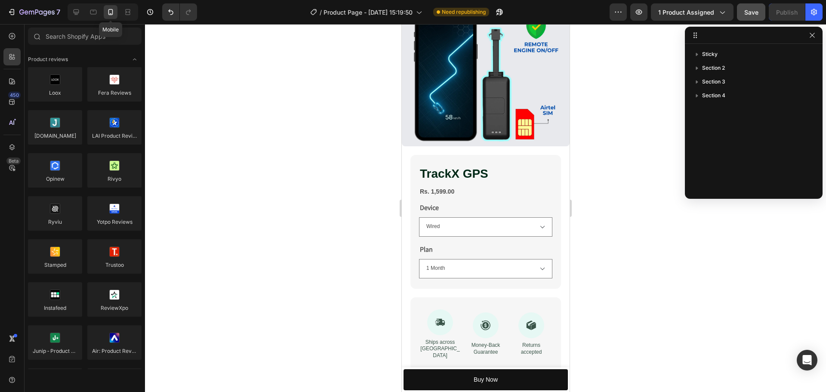
scroll to position [179, 0]
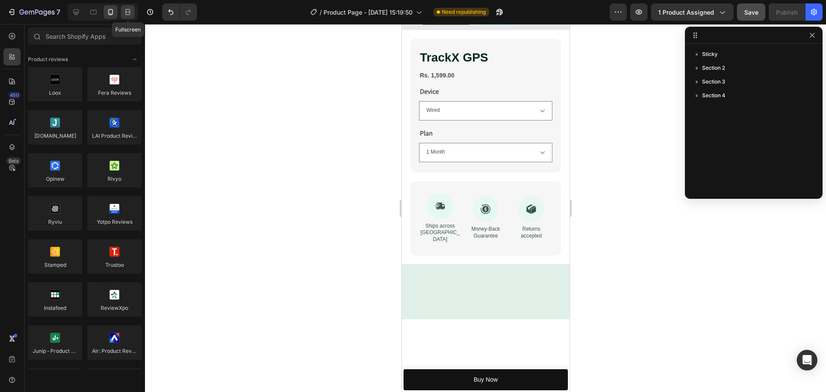
click at [122, 12] on div at bounding box center [128, 12] width 14 height 14
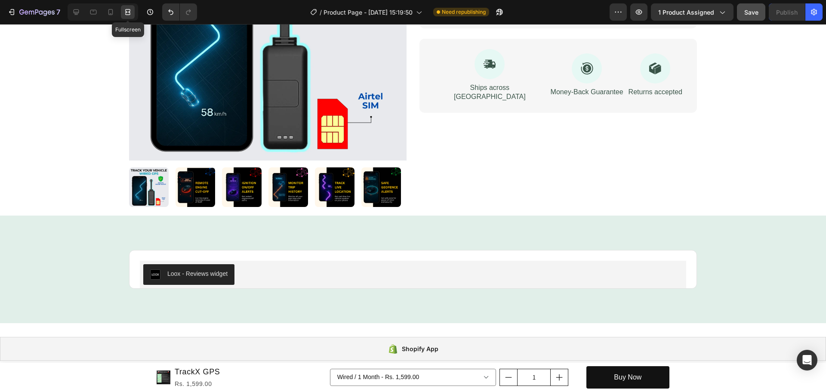
click at [122, 12] on div at bounding box center [128, 12] width 14 height 14
click at [74, 11] on icon at bounding box center [76, 12] width 9 height 9
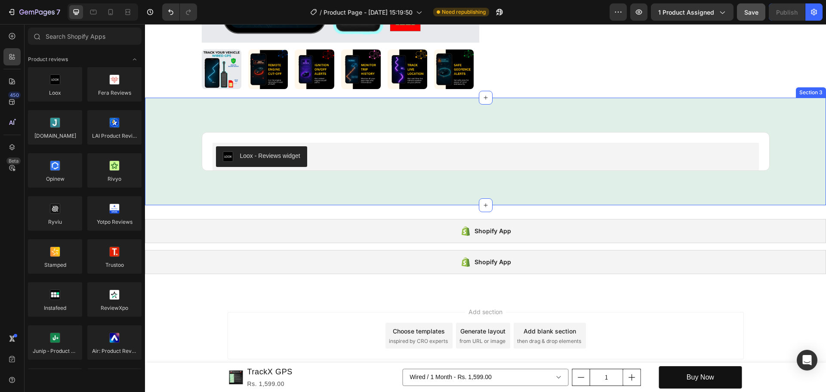
scroll to position [324, 0]
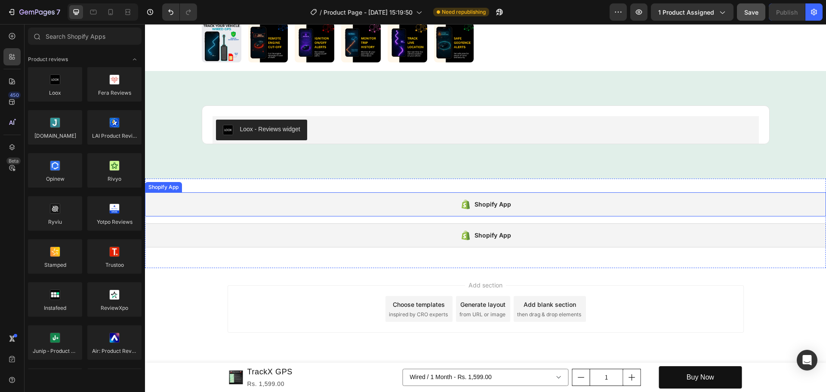
click at [198, 195] on div "Shopify App" at bounding box center [485, 204] width 681 height 24
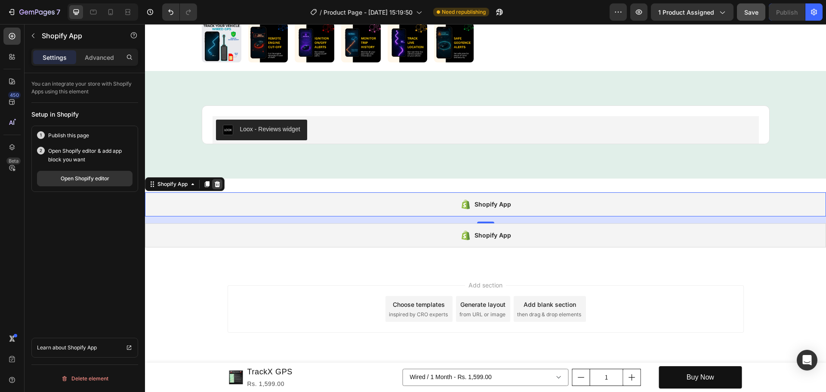
click at [216, 186] on icon at bounding box center [218, 184] width 6 height 6
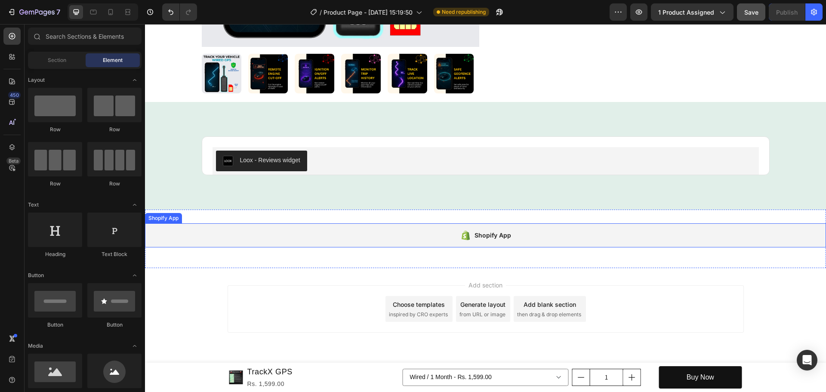
click at [194, 235] on div "Shopify App" at bounding box center [485, 235] width 681 height 24
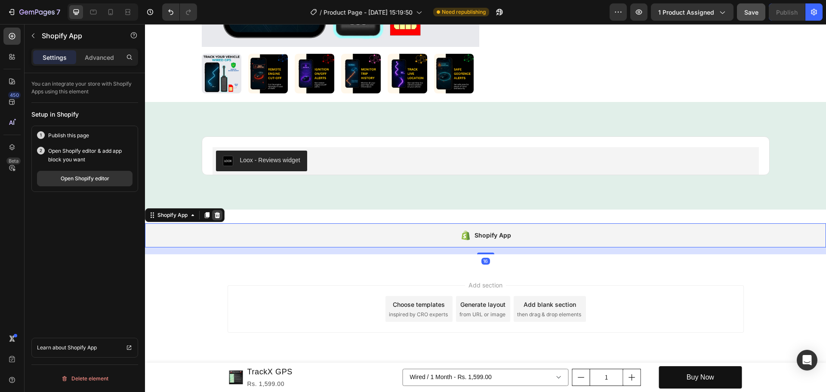
click at [216, 213] on icon at bounding box center [218, 215] width 6 height 6
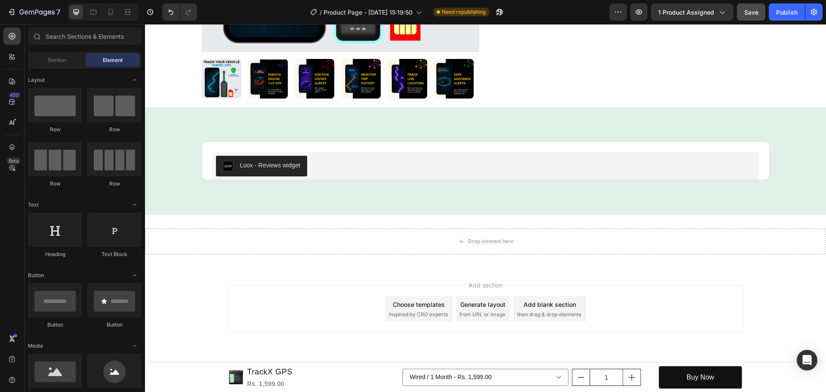
scroll to position [288, 0]
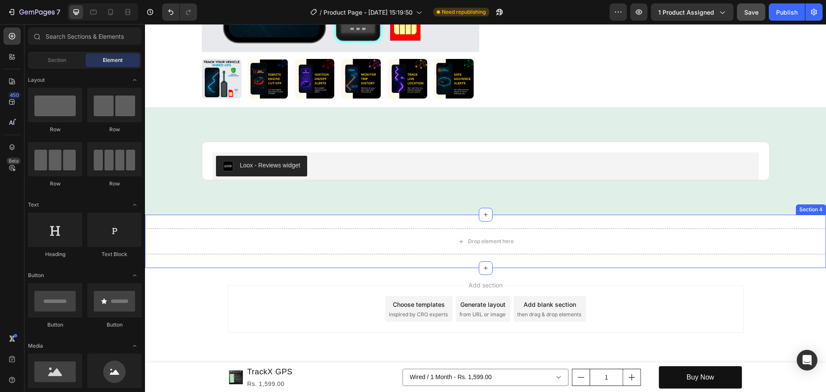
click at [236, 225] on div "Drop element here Section 4" at bounding box center [485, 241] width 681 height 53
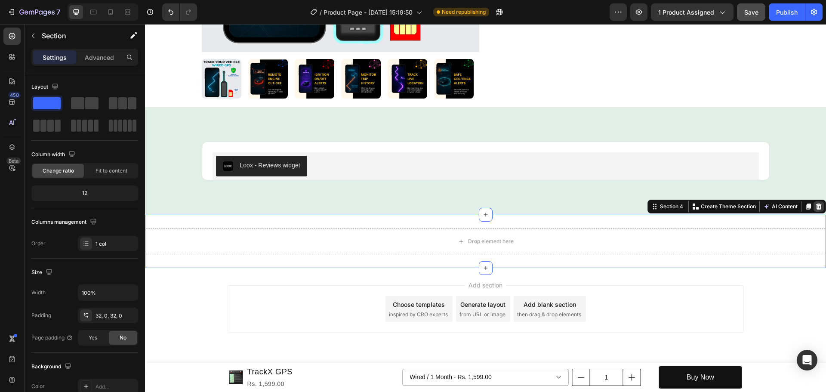
click at [814, 205] on div at bounding box center [819, 206] width 10 height 10
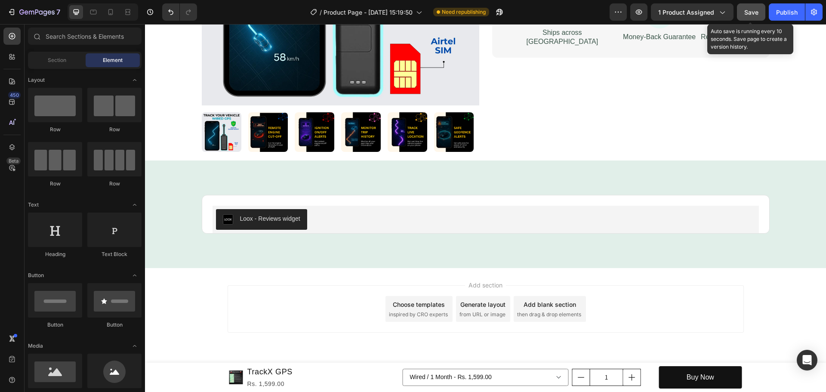
click at [748, 9] on span "Save" at bounding box center [752, 12] width 14 height 7
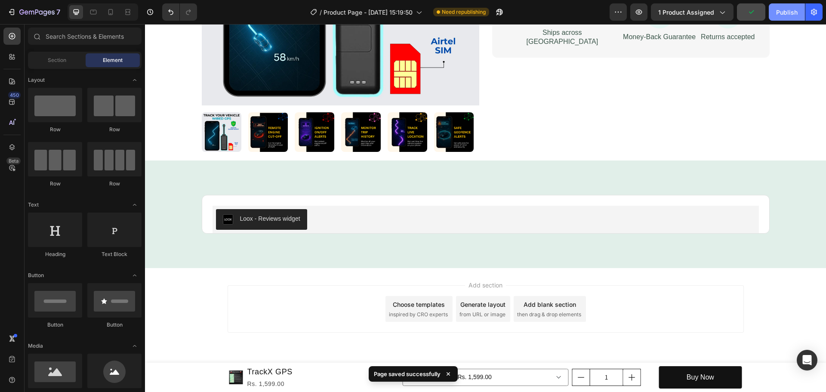
click at [778, 11] on div "Publish" at bounding box center [787, 12] width 22 height 9
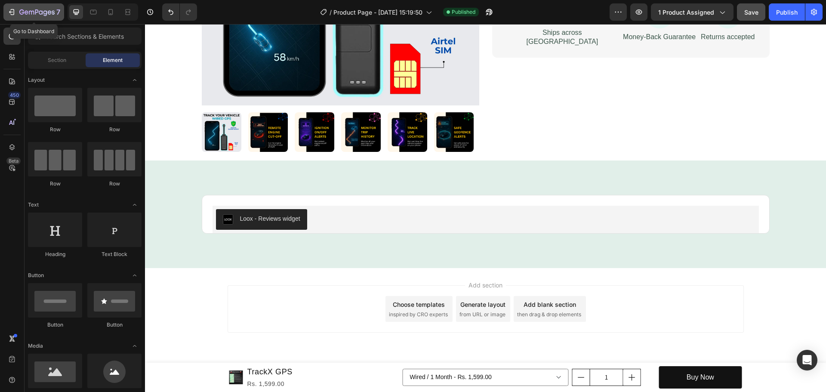
click at [9, 10] on icon "button" at bounding box center [11, 12] width 9 height 9
